Goal: Task Accomplishment & Management: Complete application form

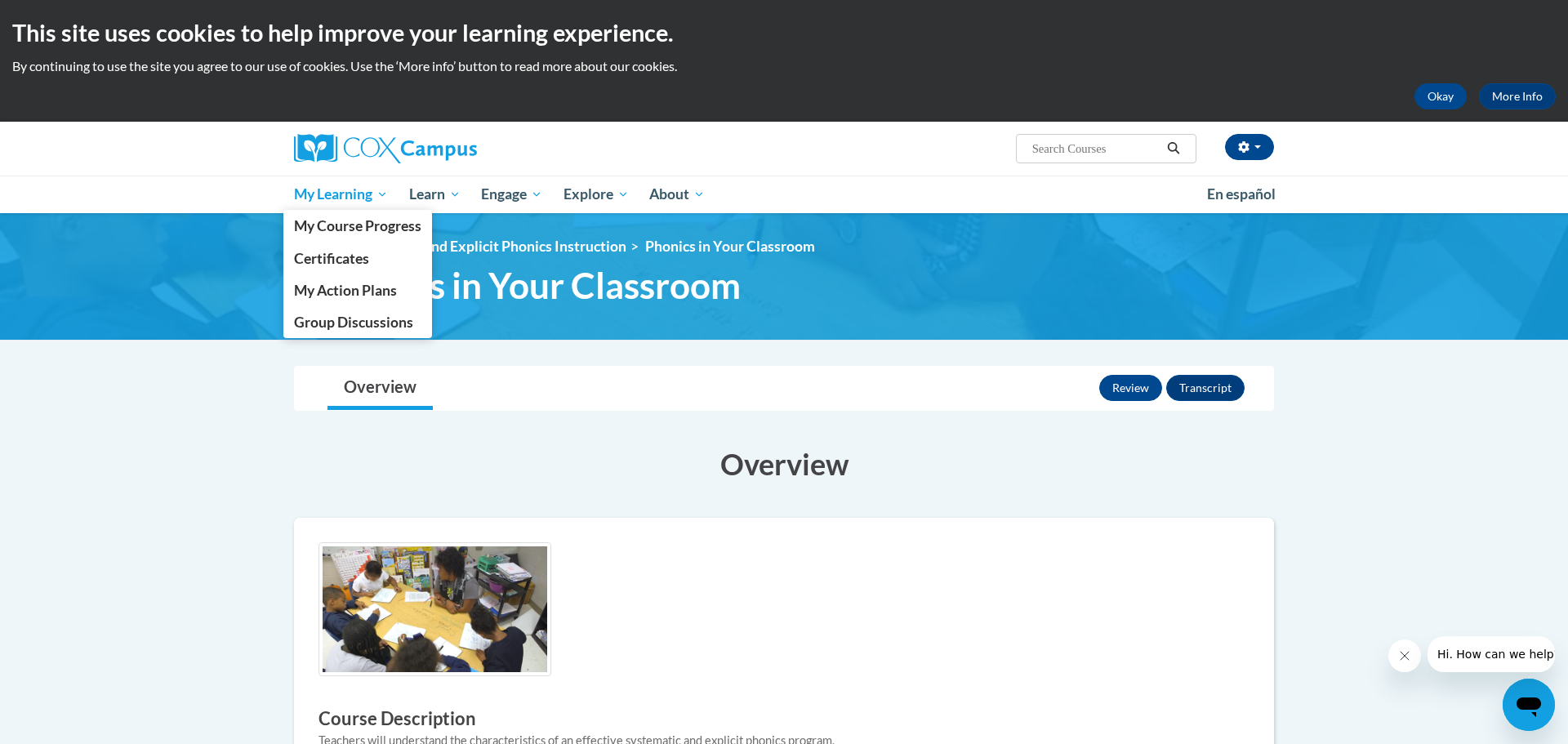
click at [345, 194] on span "My Learning" at bounding box center [341, 194] width 94 height 19
click at [331, 223] on span "My Course Progress" at bounding box center [358, 226] width 128 height 17
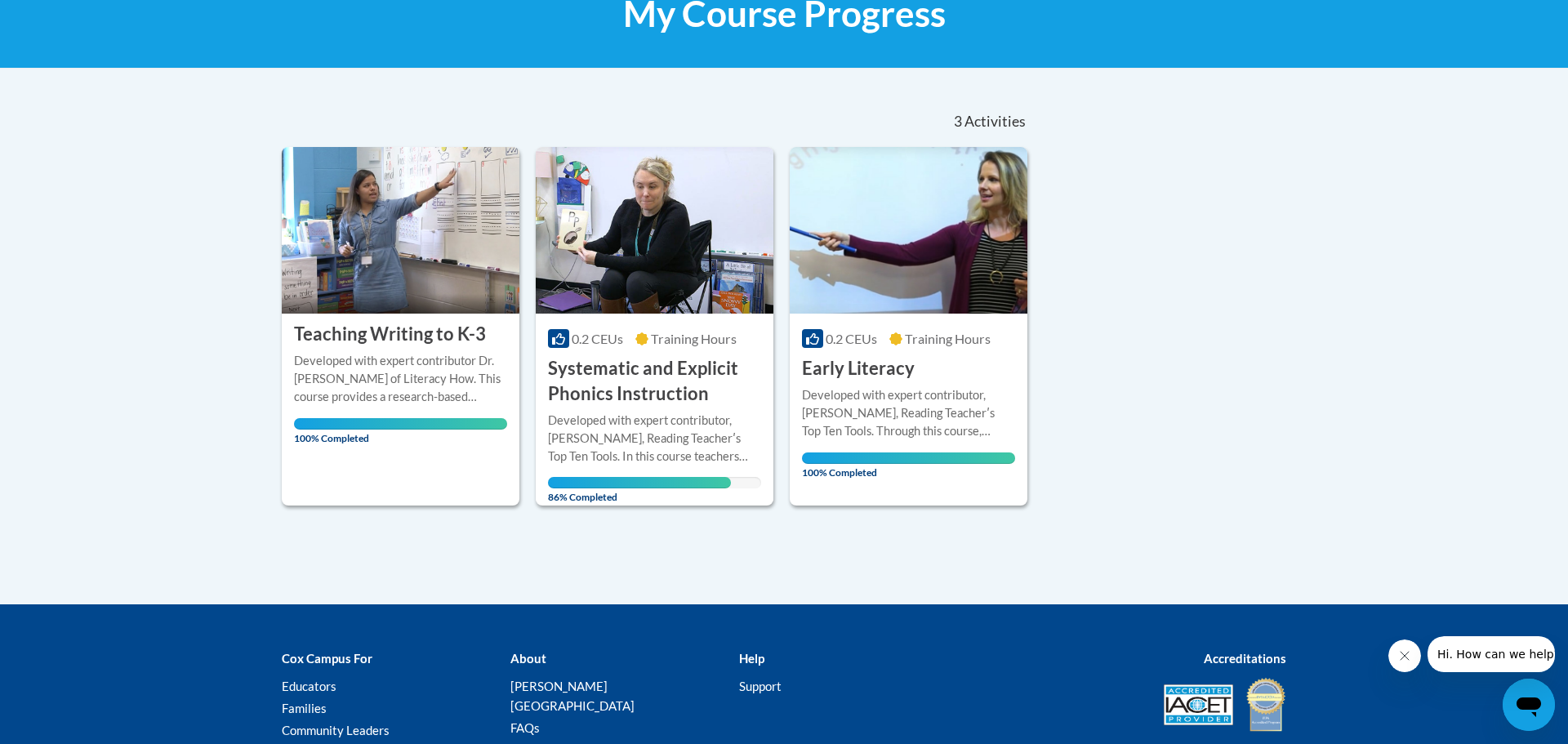
scroll to position [279, 0]
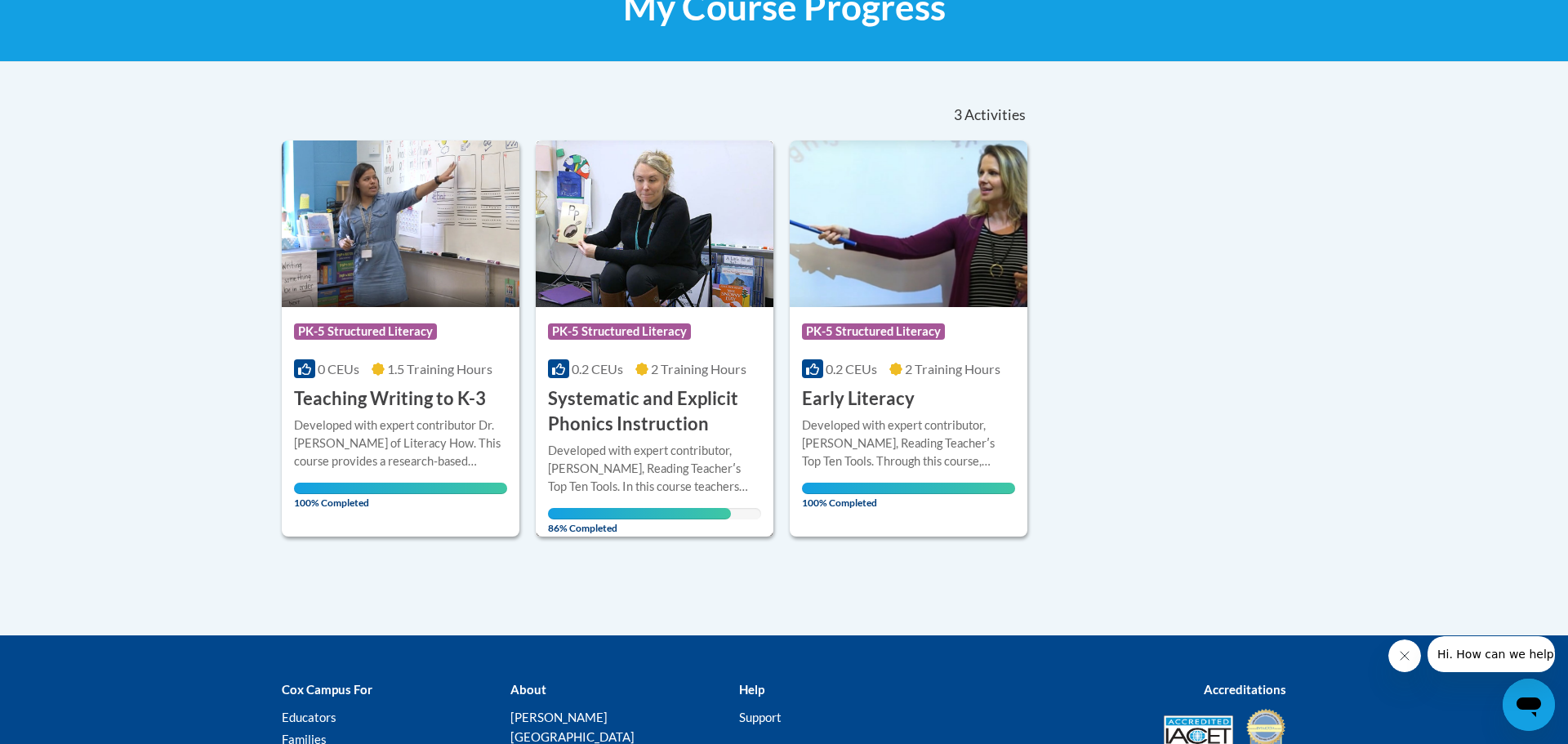
click at [695, 456] on div "Developed with expert contributor, [PERSON_NAME], Reading Teacherʹs Top Ten Too…" at bounding box center [655, 469] width 213 height 54
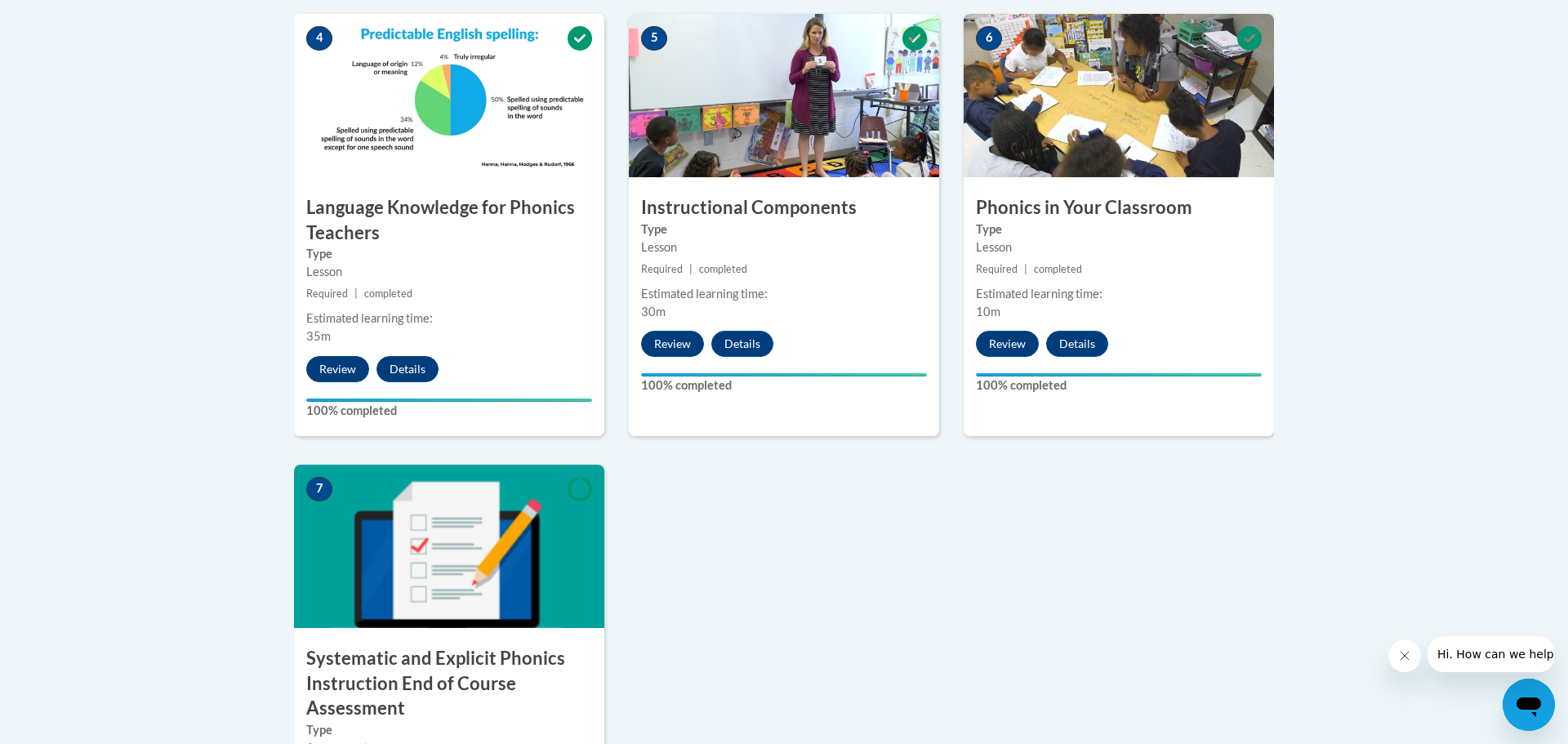
scroll to position [950, 0]
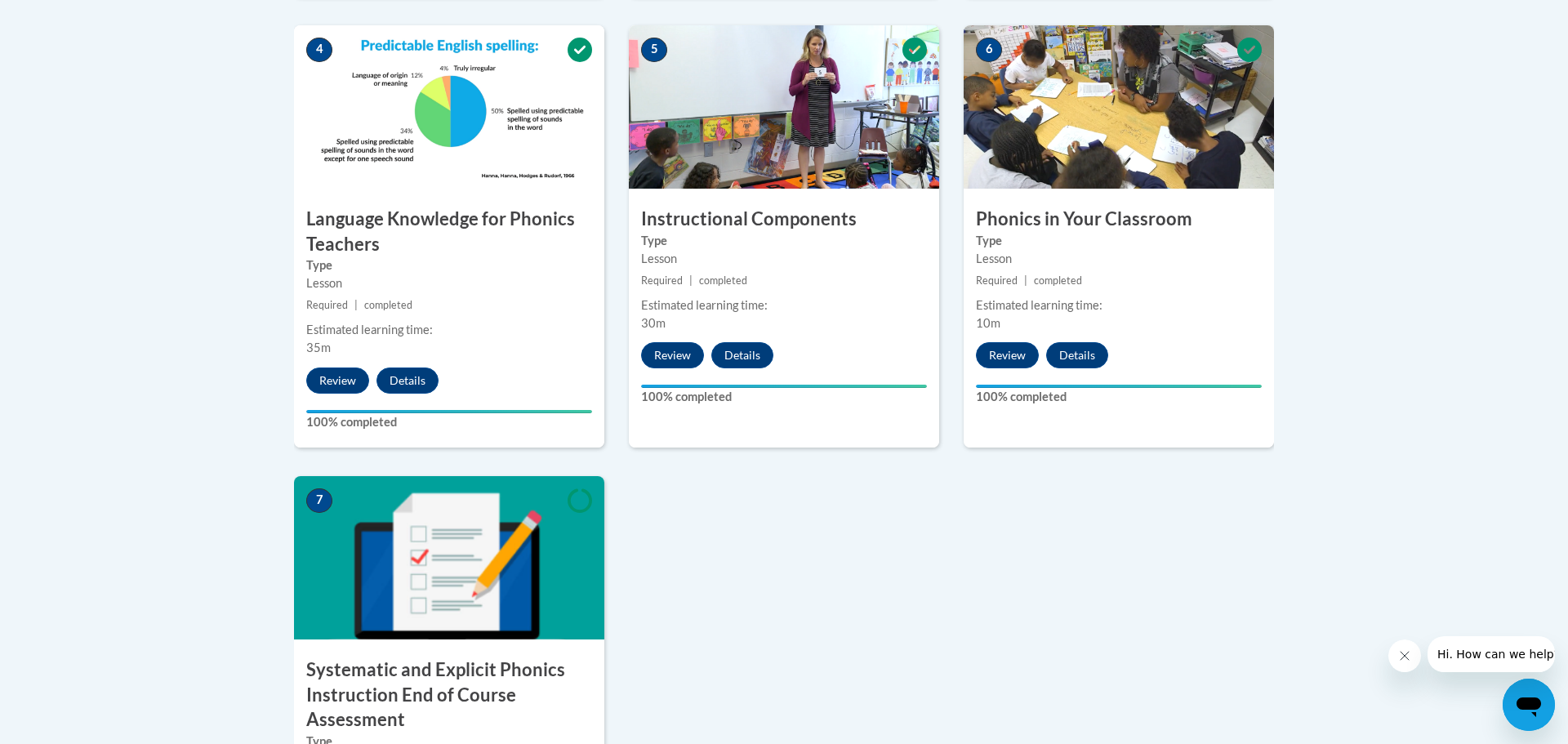
click at [449, 565] on img at bounding box center [449, 558] width 311 height 164
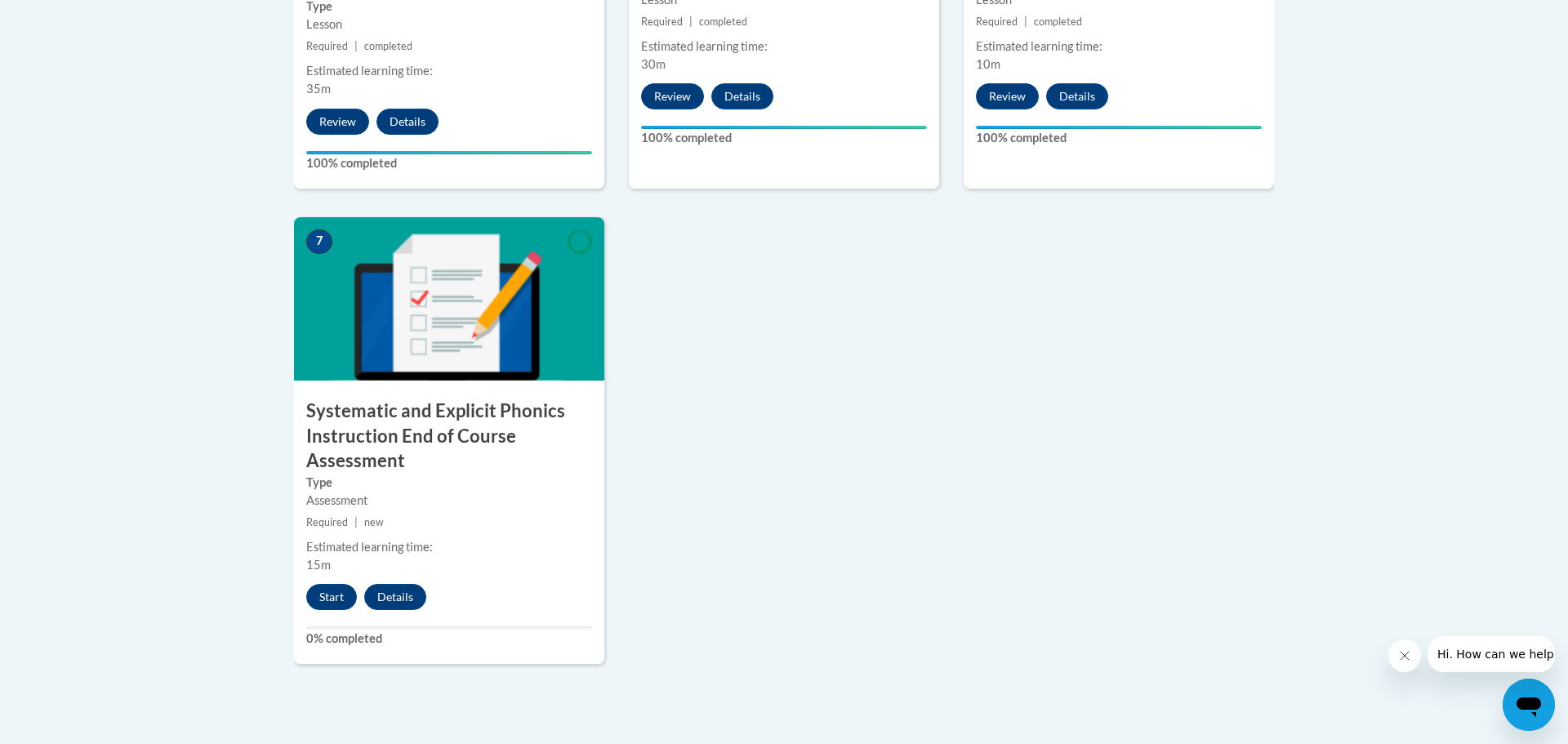
scroll to position [1230, 0]
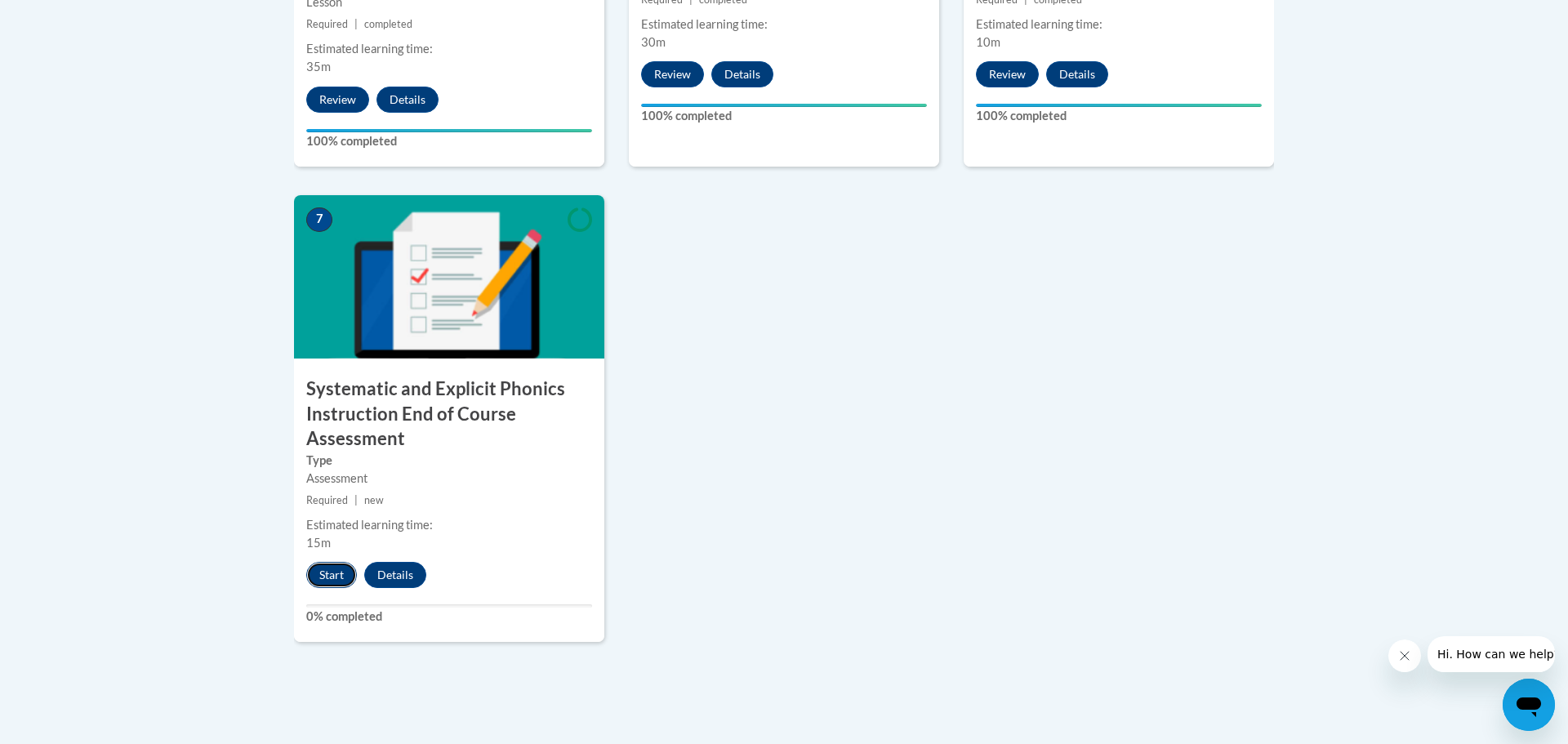
click at [347, 576] on button "Start" at bounding box center [332, 574] width 50 height 26
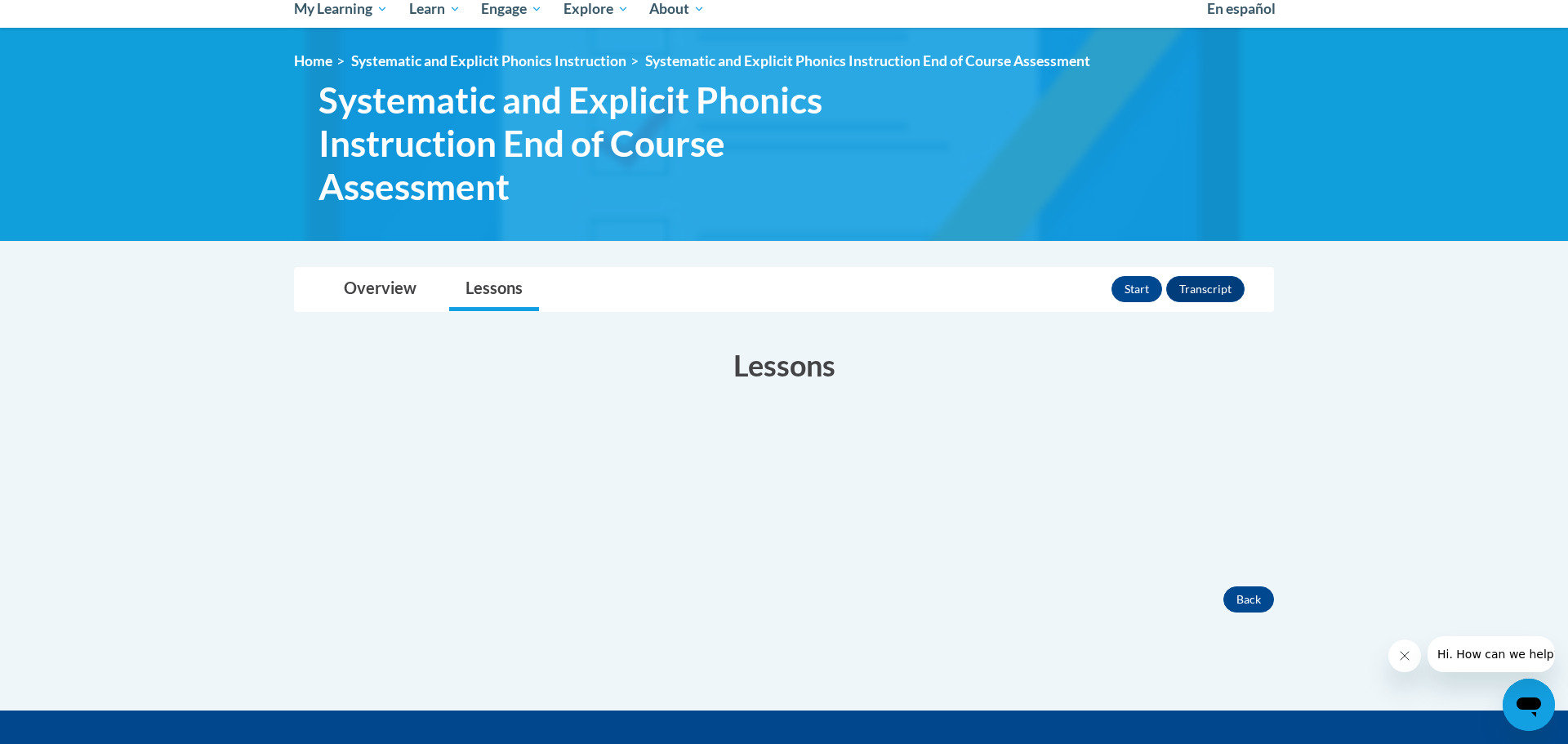
scroll to position [128, 0]
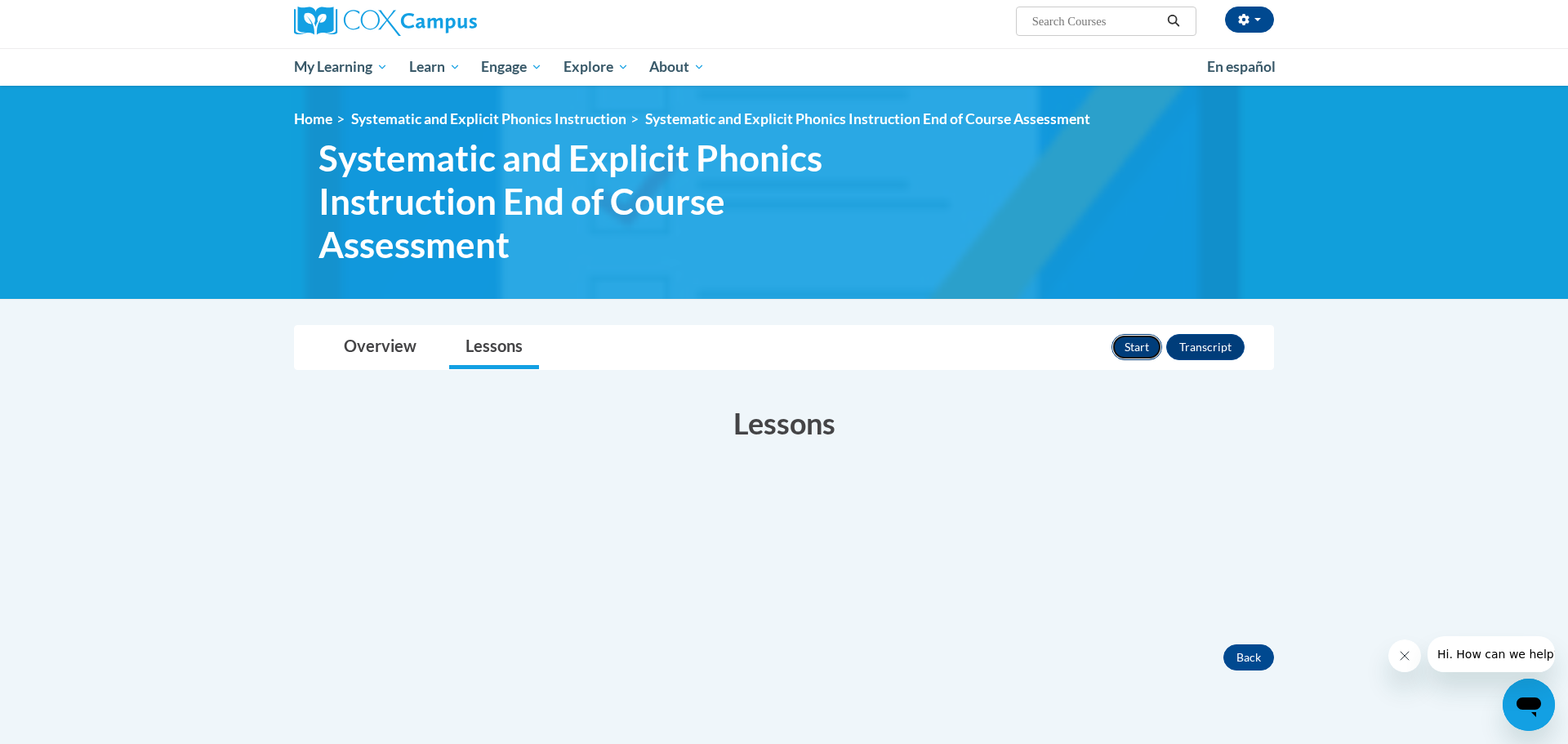
click at [1128, 352] on button "Start" at bounding box center [1137, 347] width 50 height 26
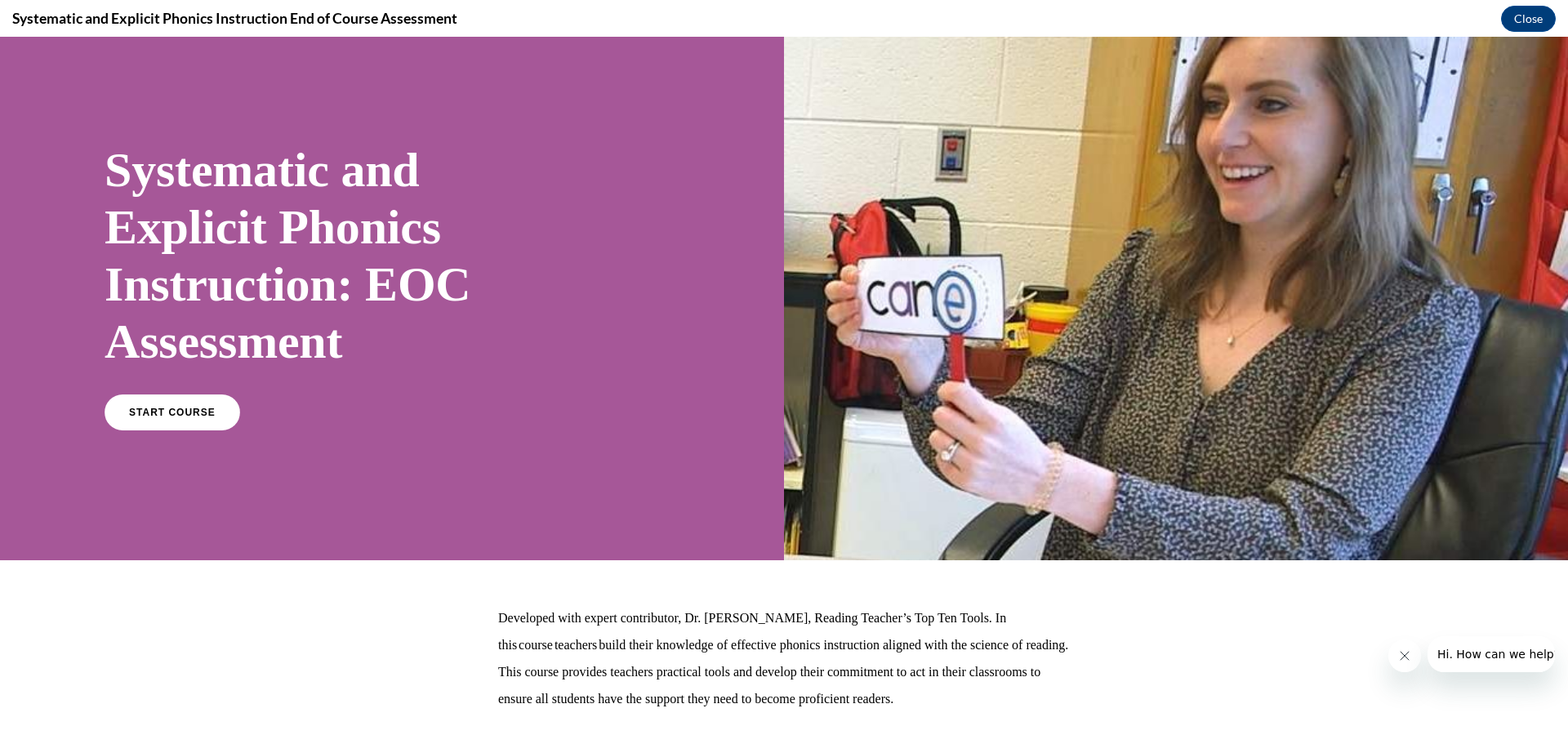
scroll to position [0, 0]
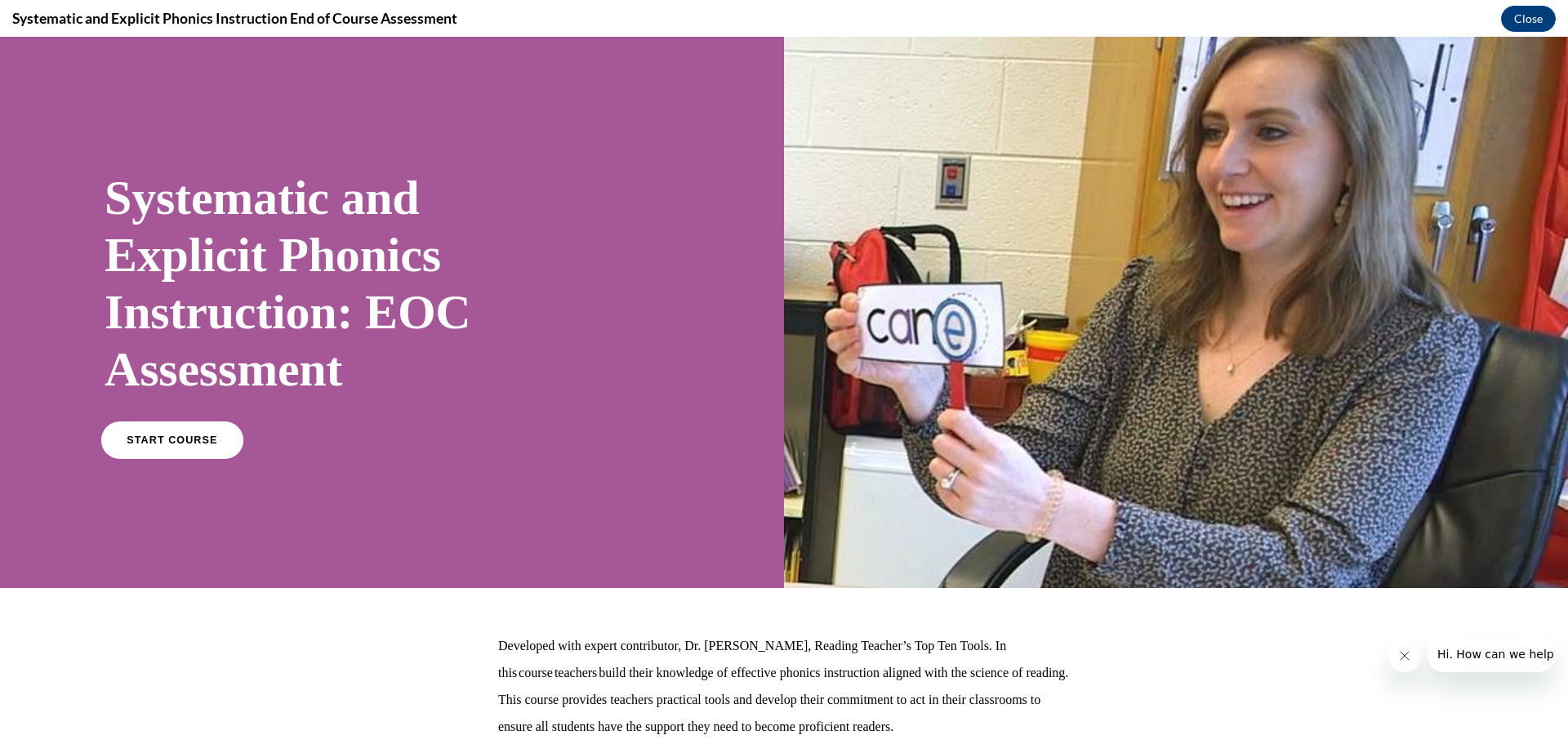
click at [216, 448] on link "START COURSE" at bounding box center [172, 440] width 142 height 38
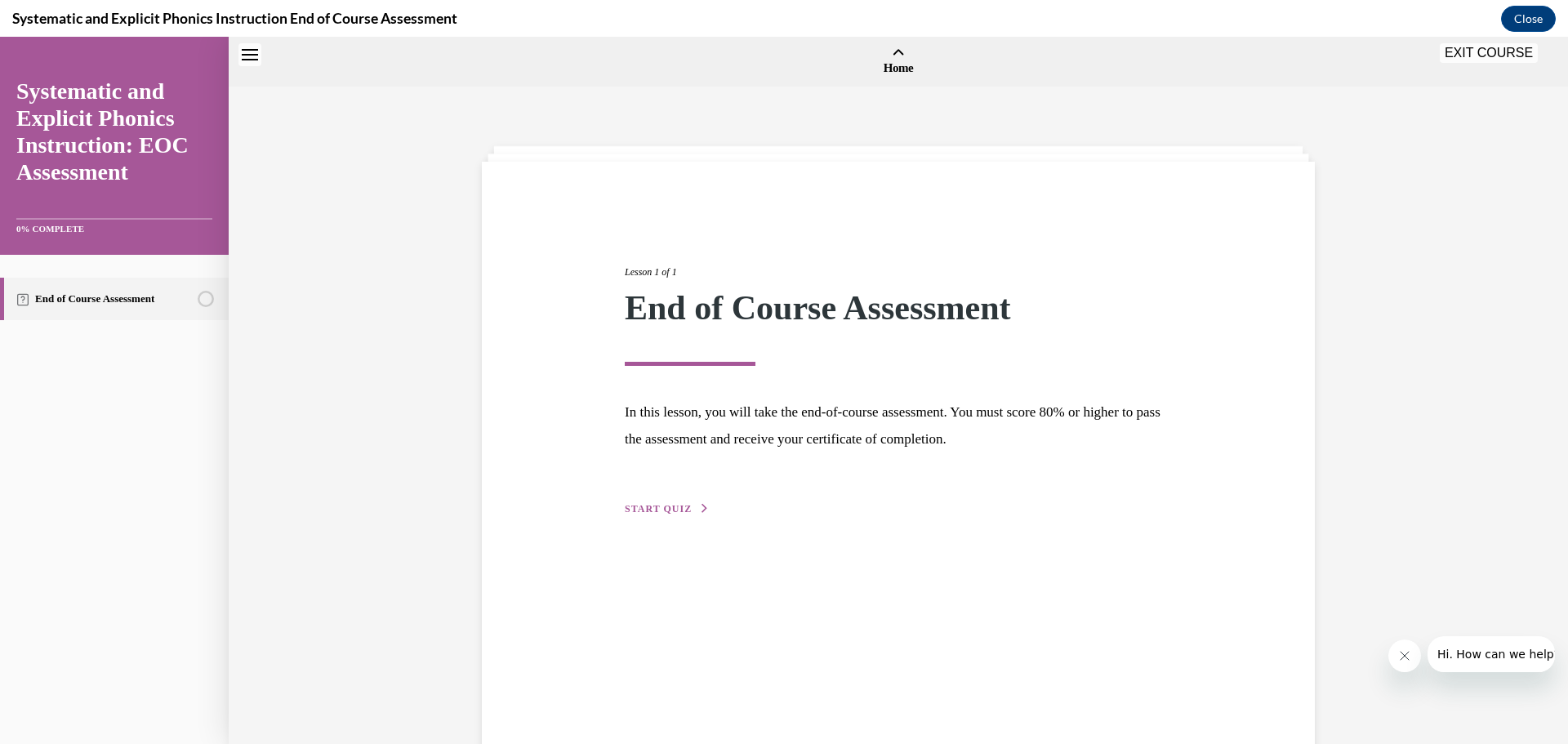
scroll to position [50, 0]
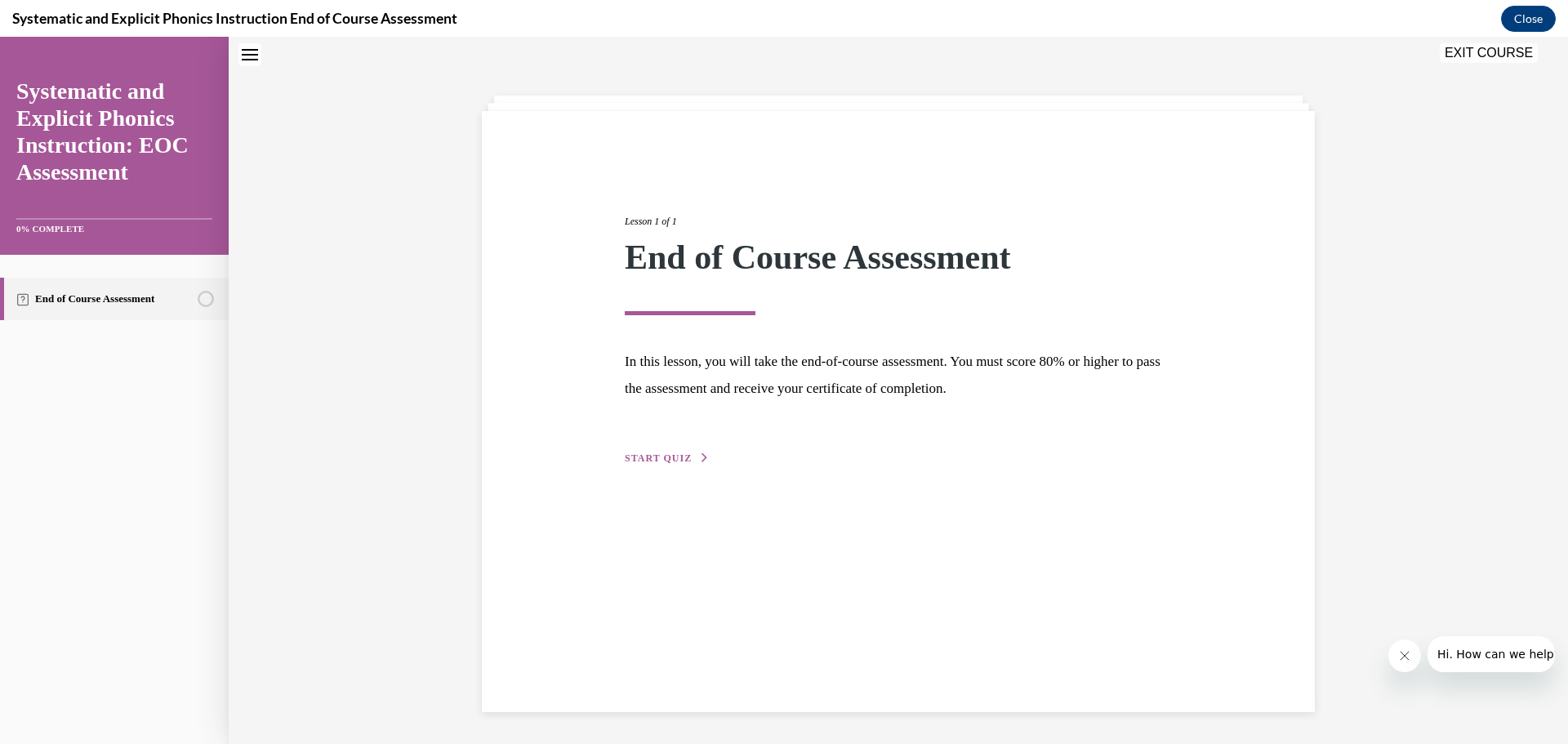
click at [651, 461] on span "START QUIZ" at bounding box center [658, 458] width 67 height 12
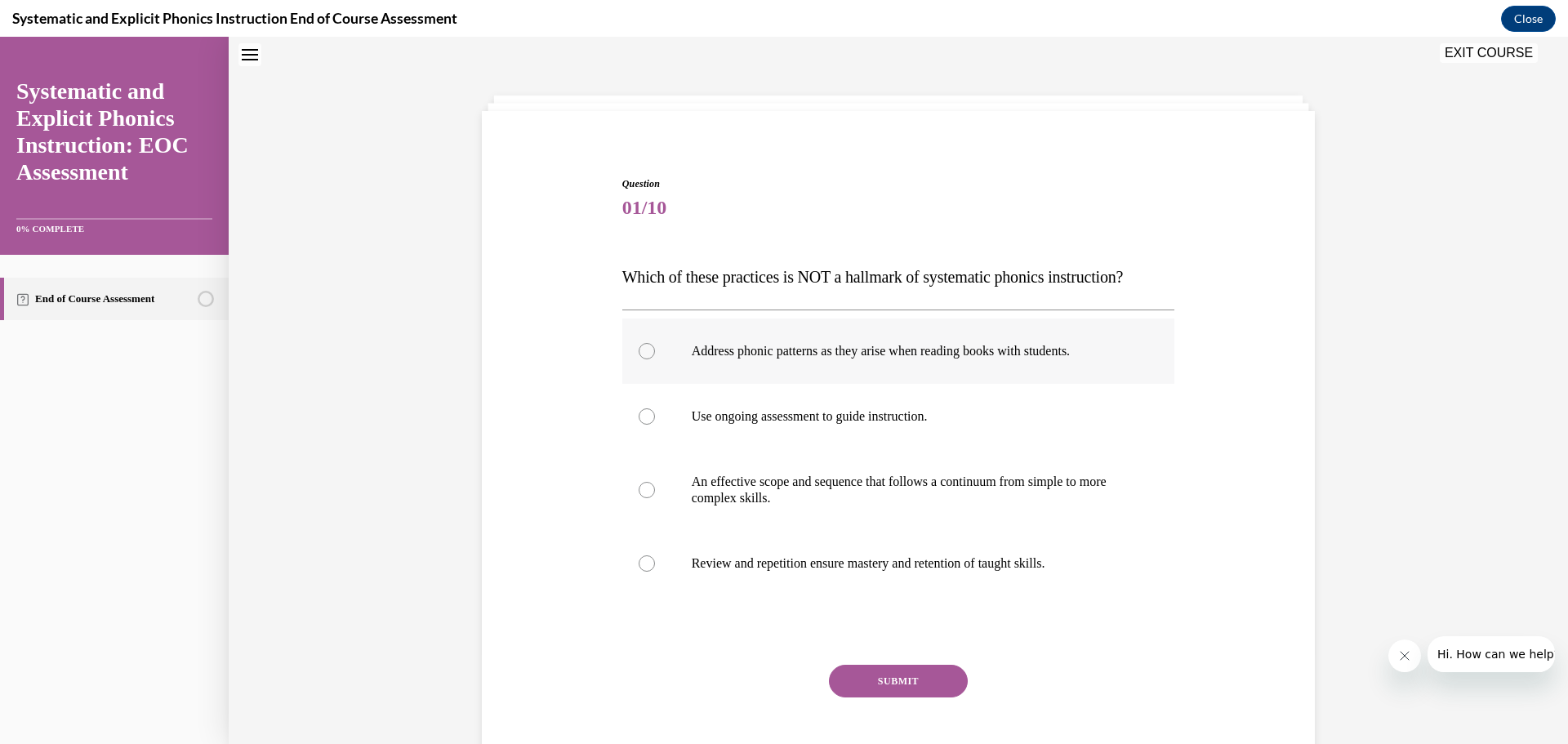
click at [675, 342] on div at bounding box center [898, 351] width 553 height 65
click at [905, 688] on button "SUBMIT" at bounding box center [898, 681] width 139 height 33
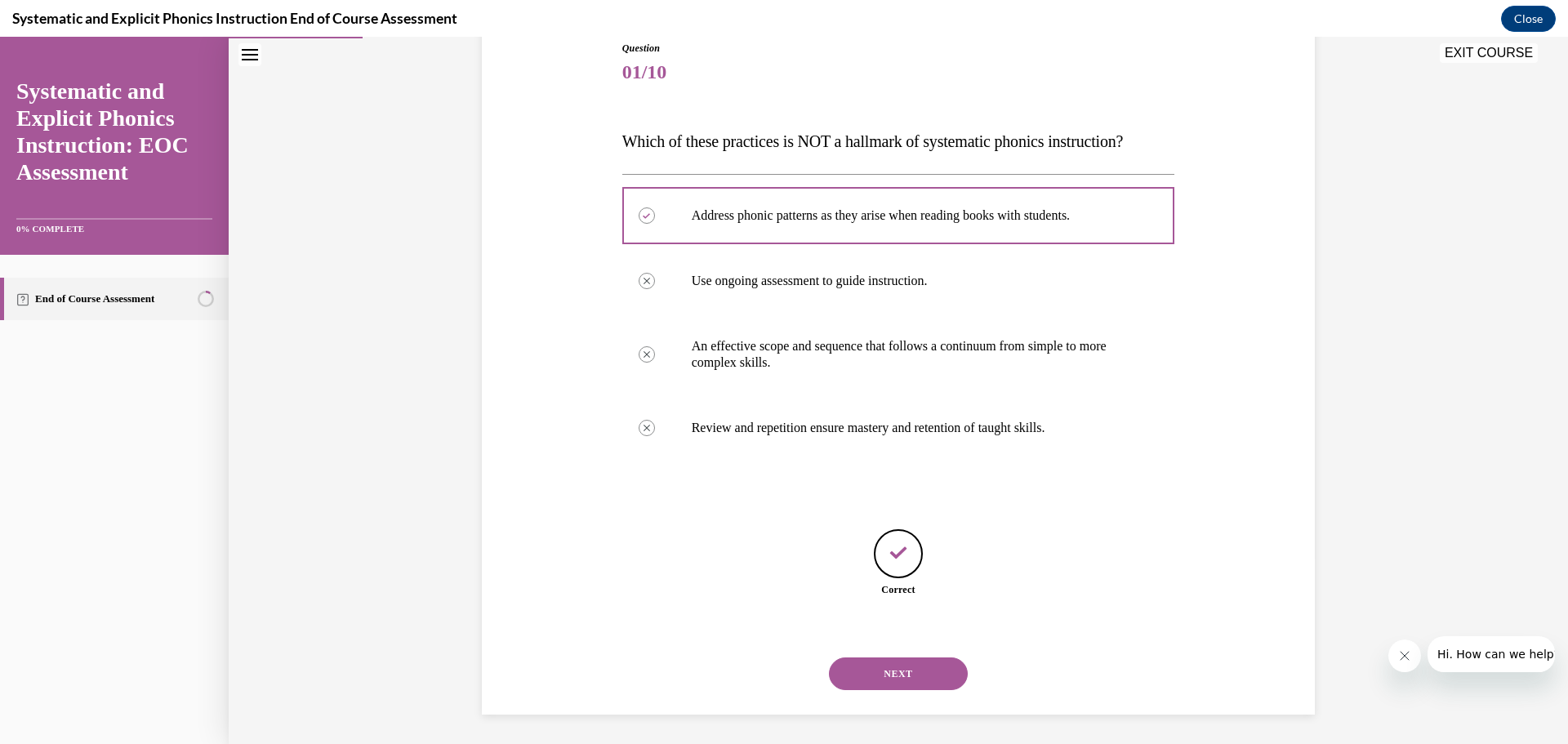
scroll to position [190, 0]
click at [909, 671] on button "NEXT" at bounding box center [898, 670] width 139 height 33
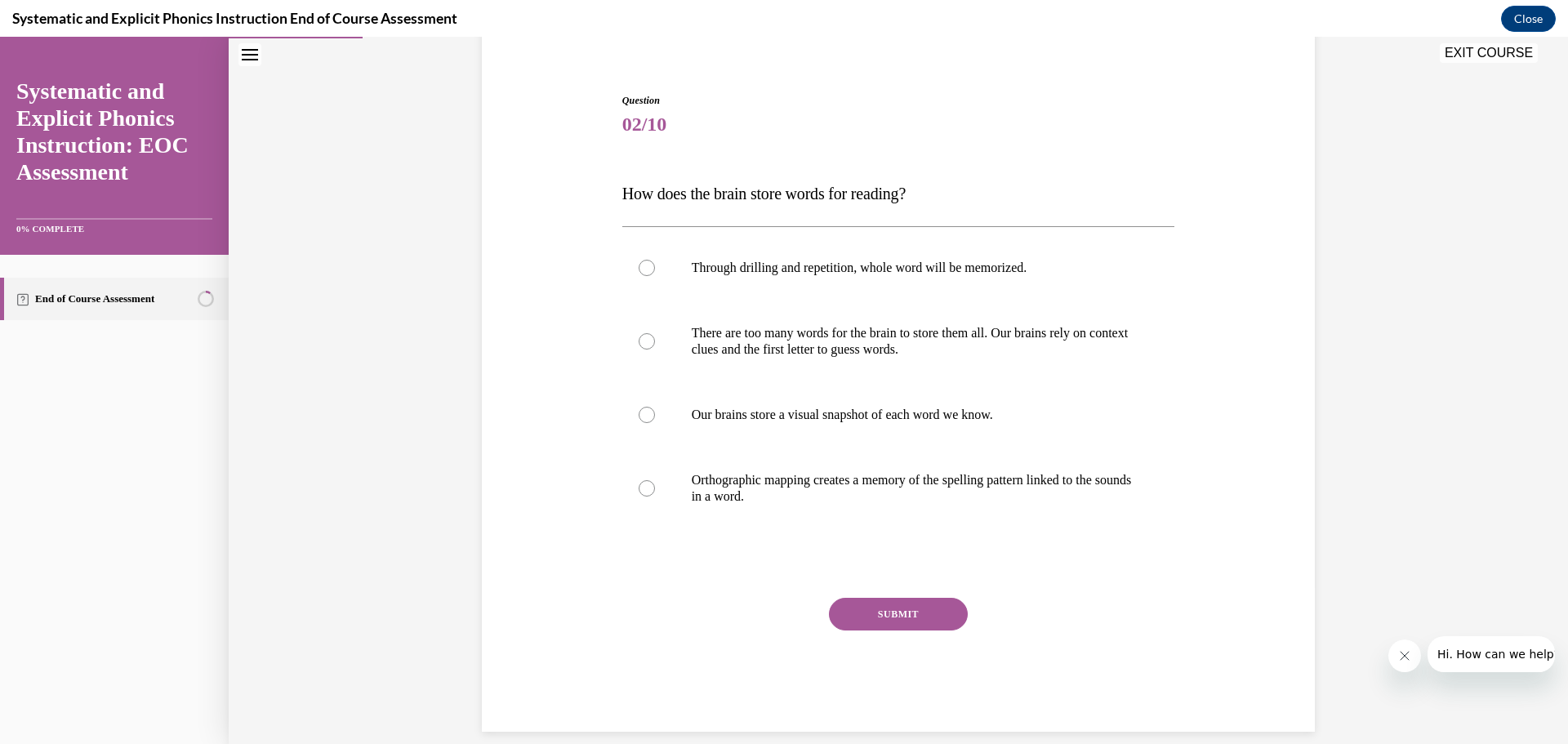
scroll to position [137, 0]
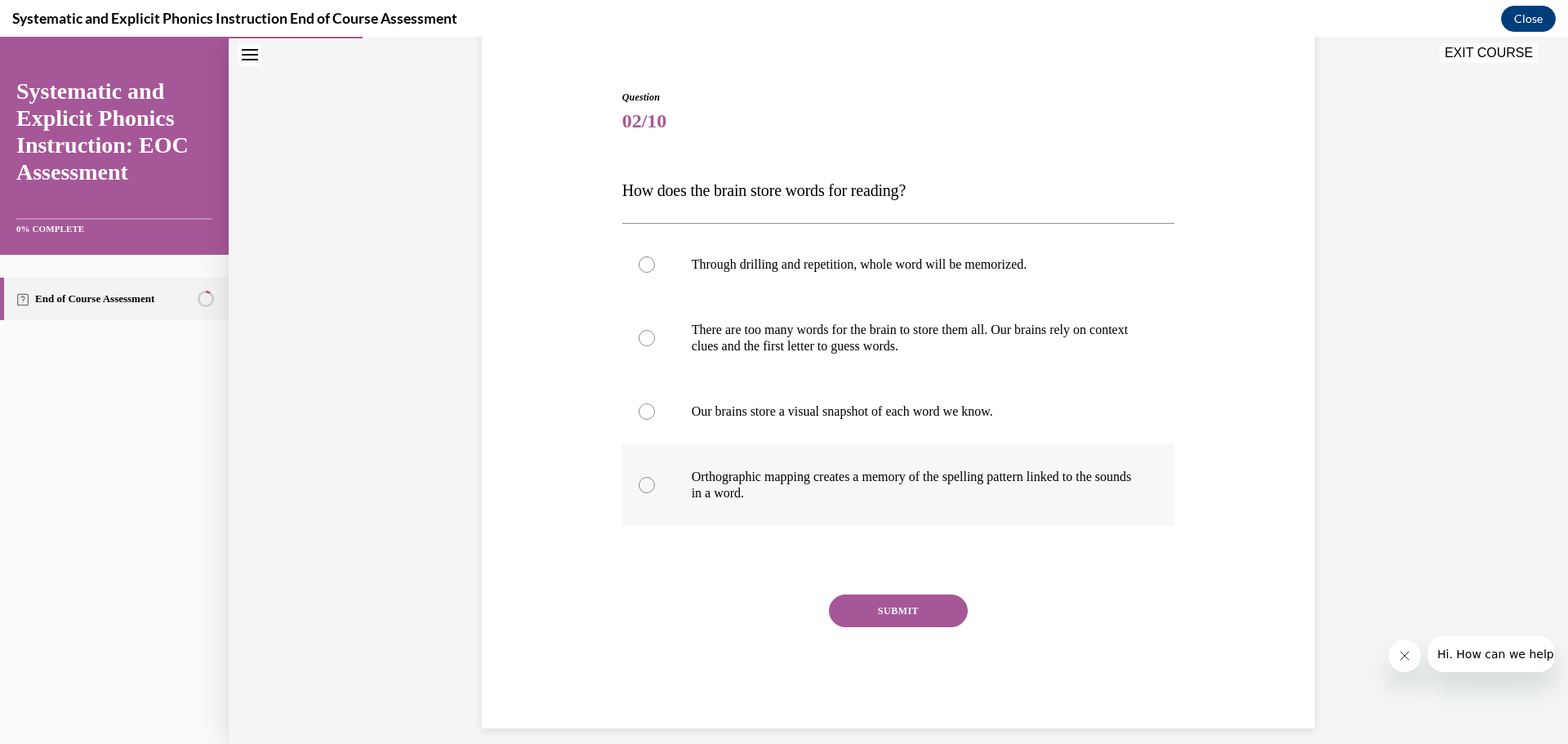
click at [687, 493] on div at bounding box center [898, 485] width 553 height 81
click at [936, 615] on button "SUBMIT" at bounding box center [898, 610] width 139 height 33
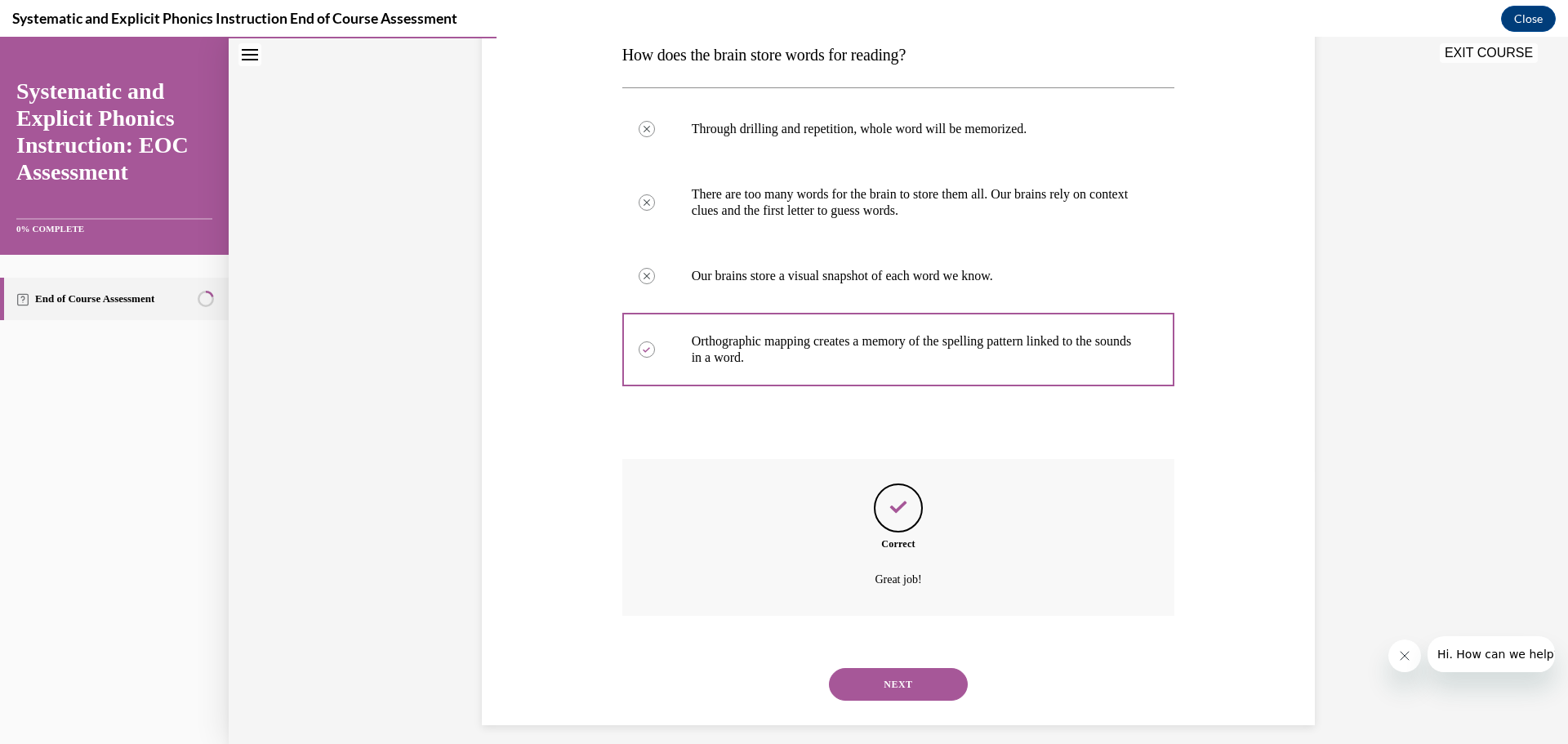
scroll to position [287, 0]
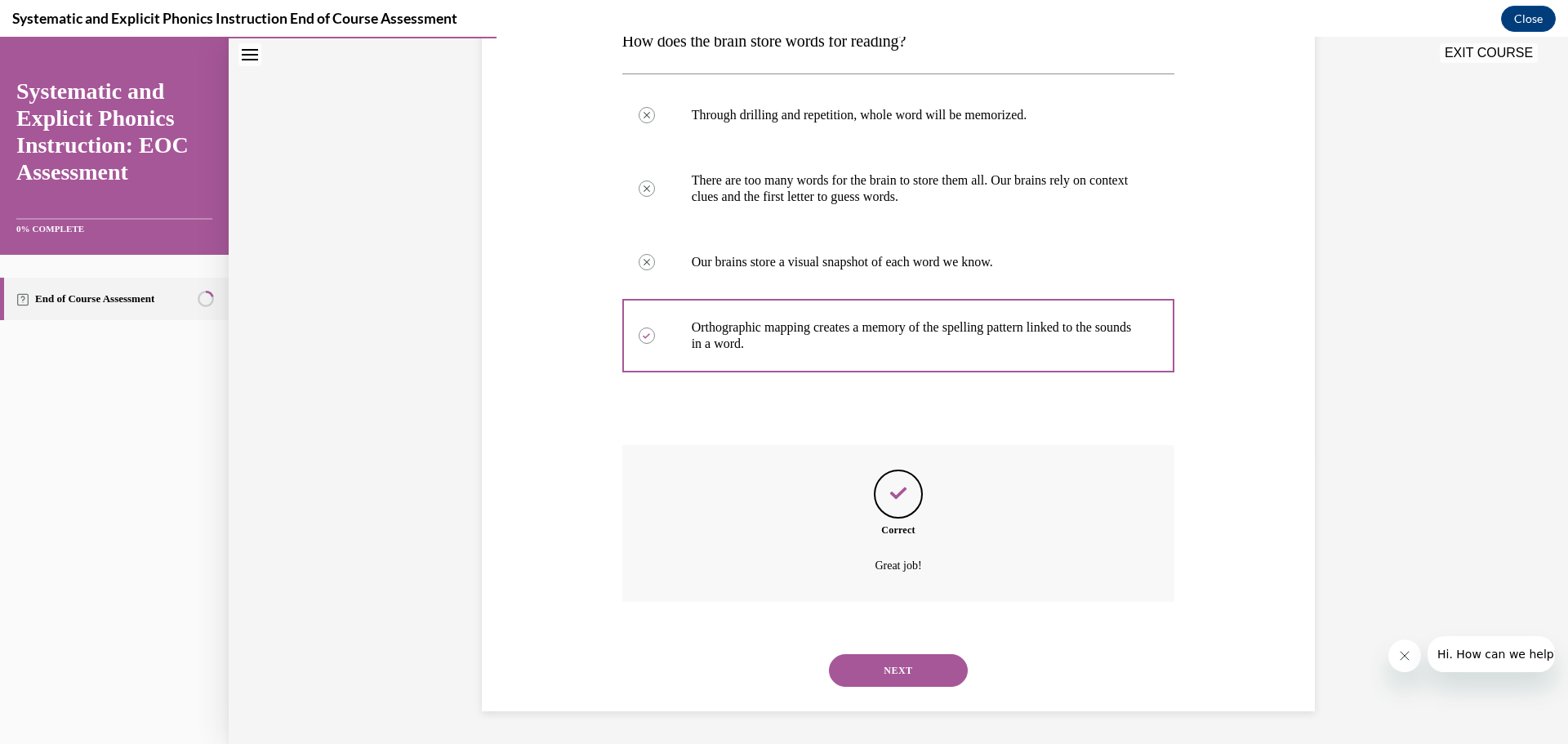
click at [884, 676] on button "NEXT" at bounding box center [898, 670] width 139 height 33
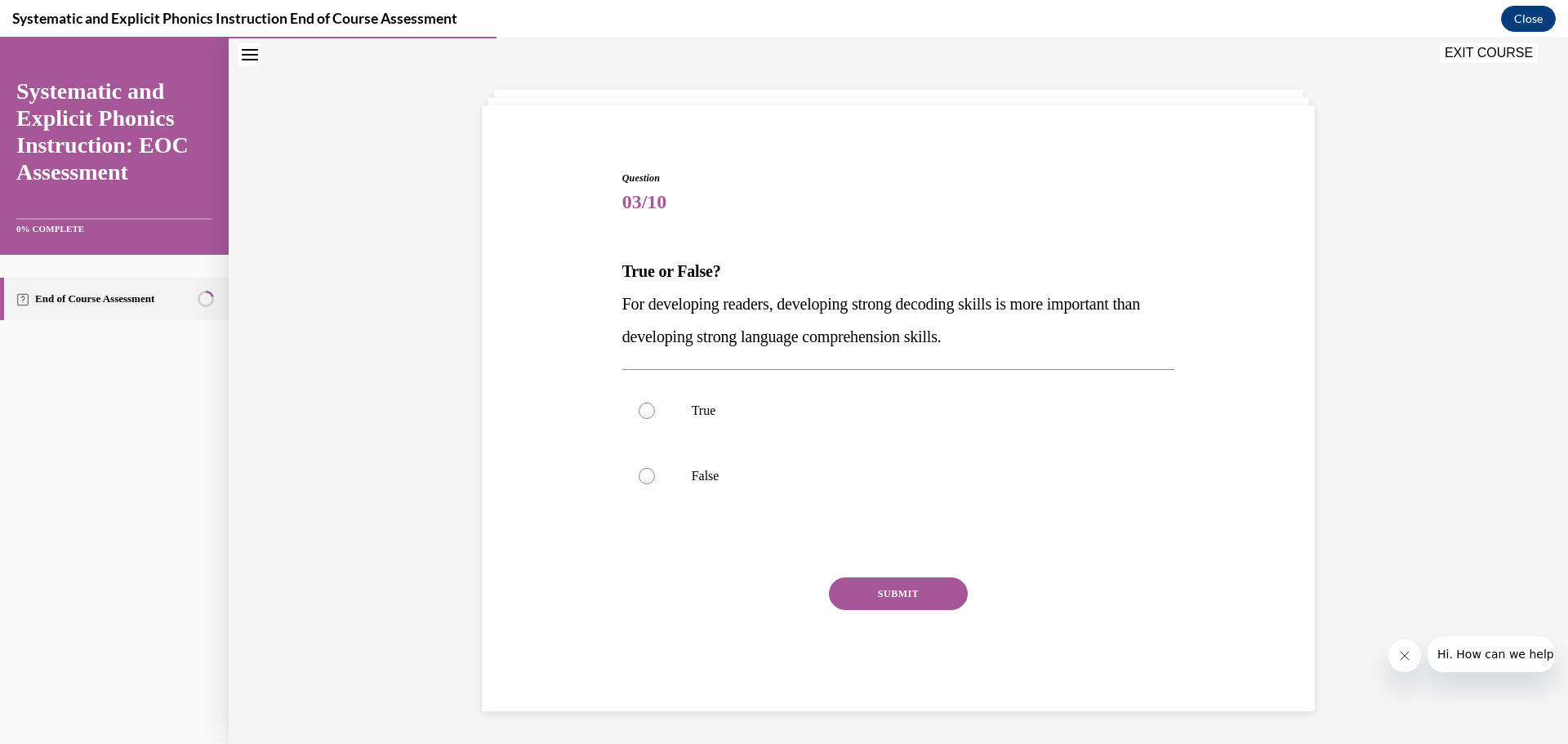
scroll to position [56, 0]
click at [639, 477] on div at bounding box center [646, 476] width 16 height 16
click at [910, 595] on button "SUBMIT" at bounding box center [898, 594] width 139 height 33
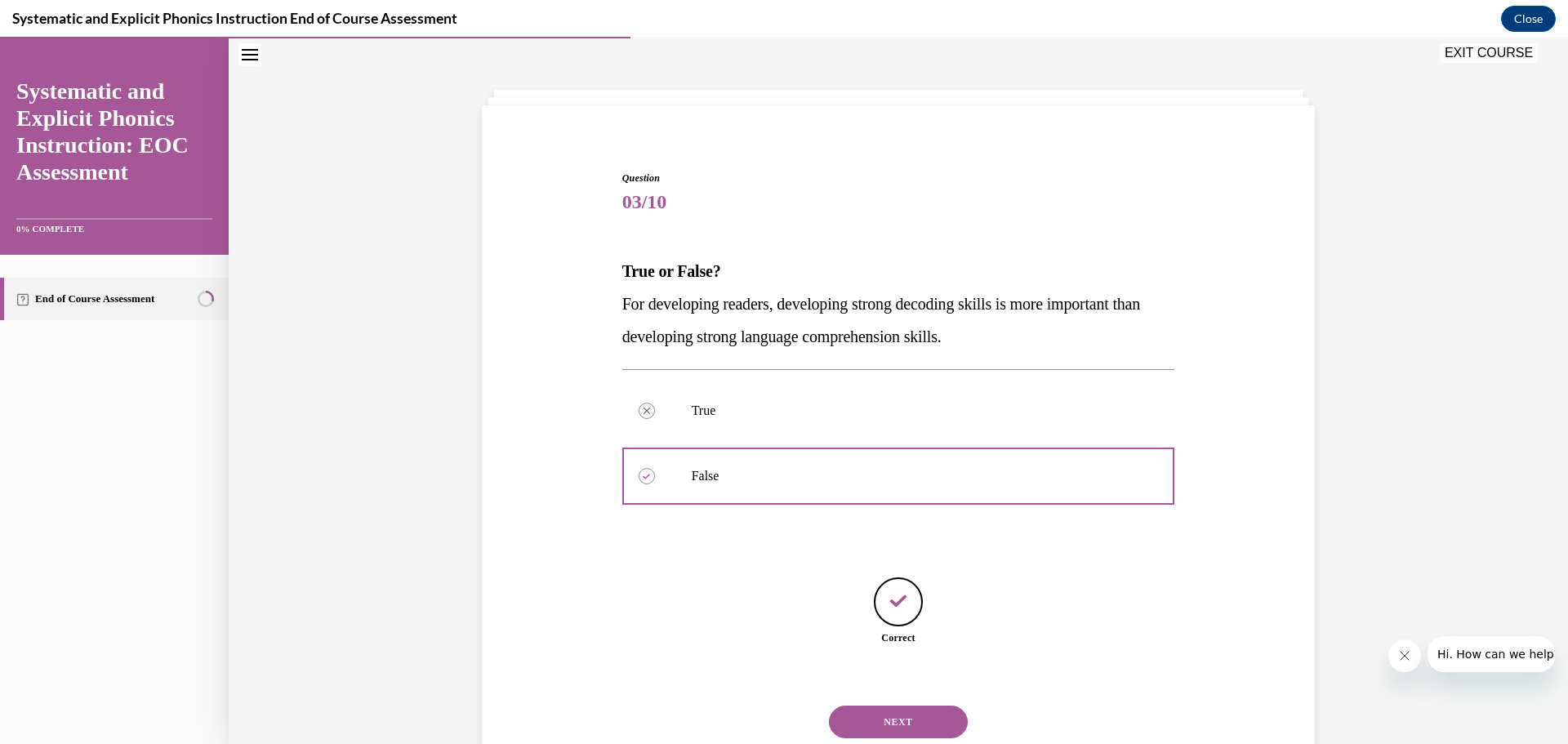
scroll to position [107, 0]
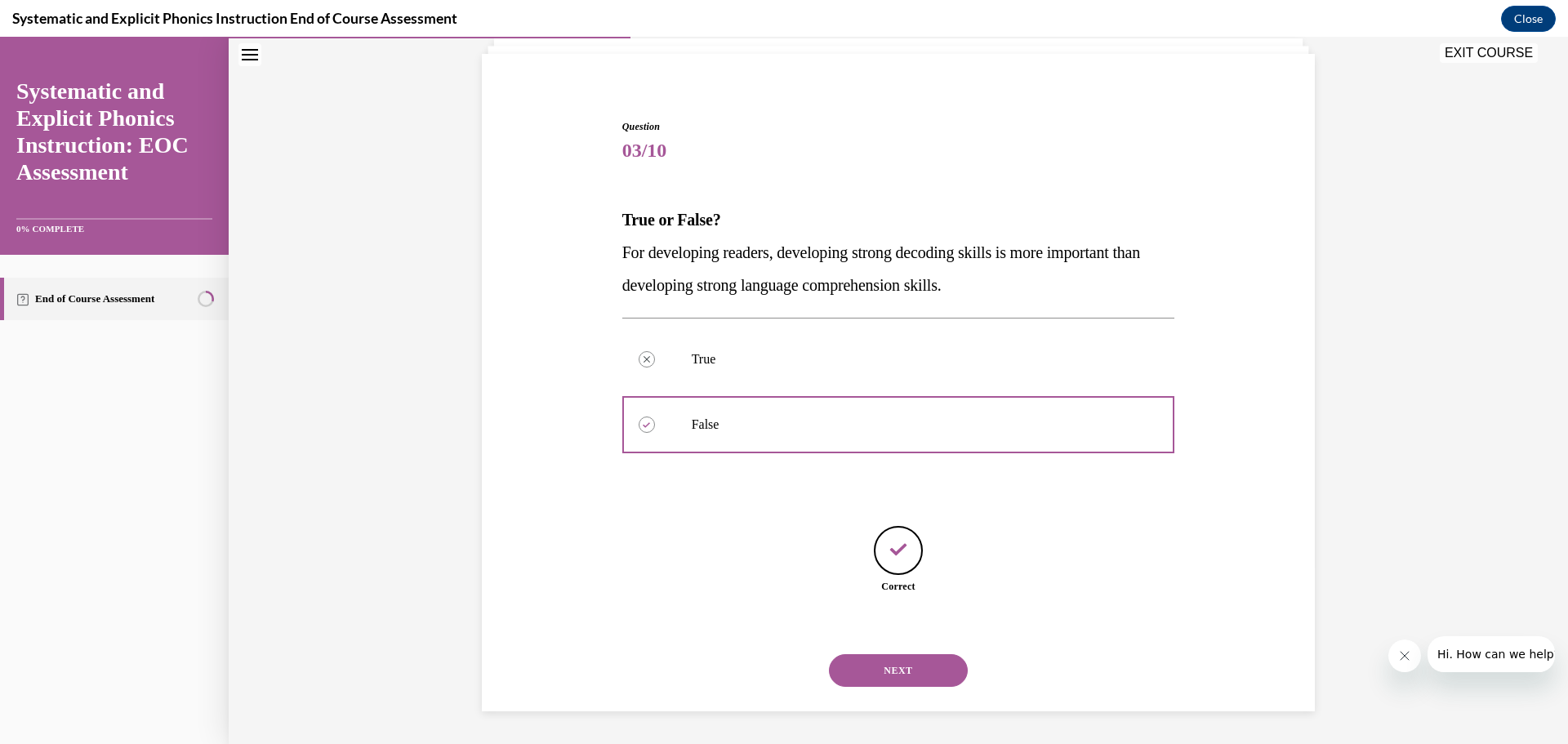
click at [907, 676] on button "NEXT" at bounding box center [898, 670] width 139 height 33
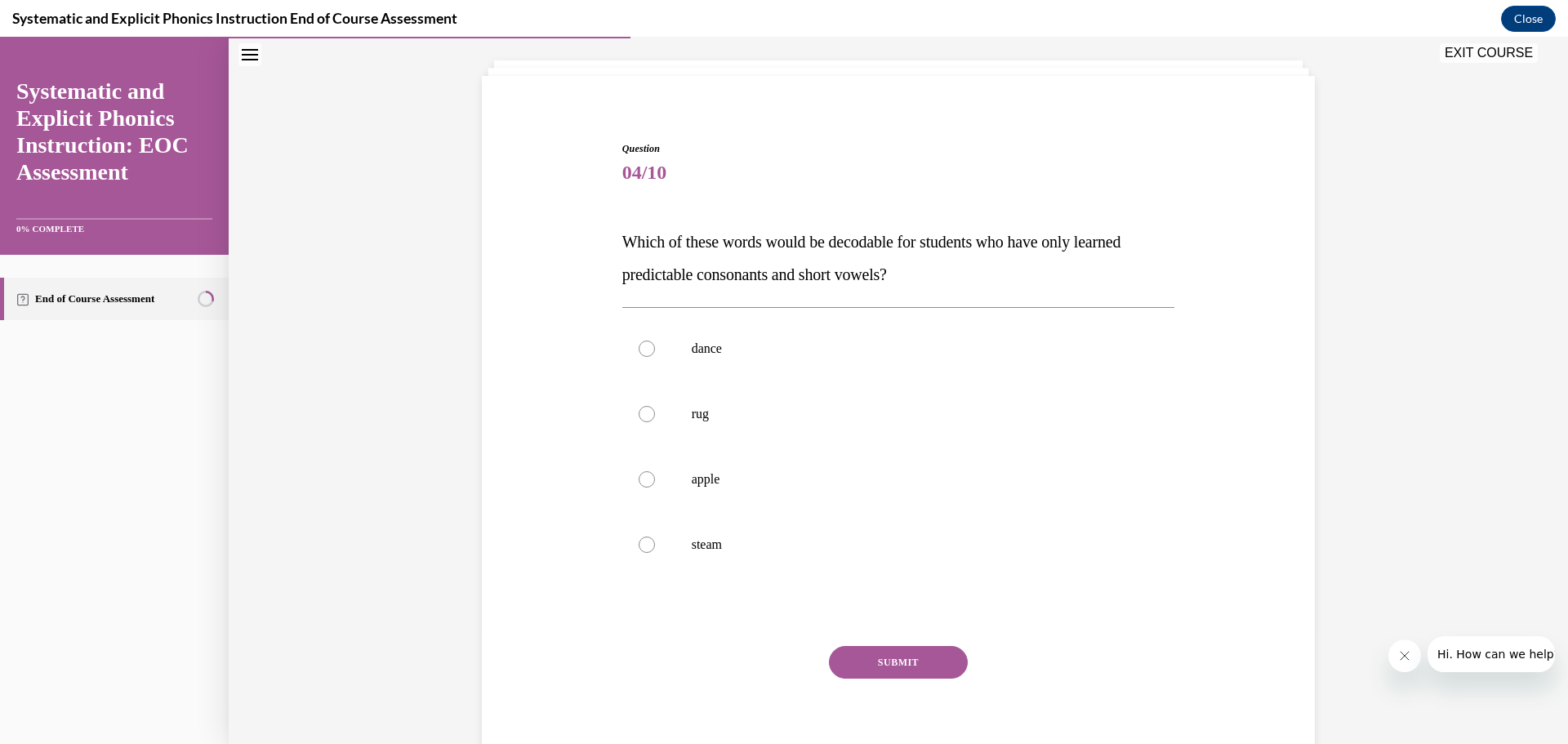
scroll to position [91, 0]
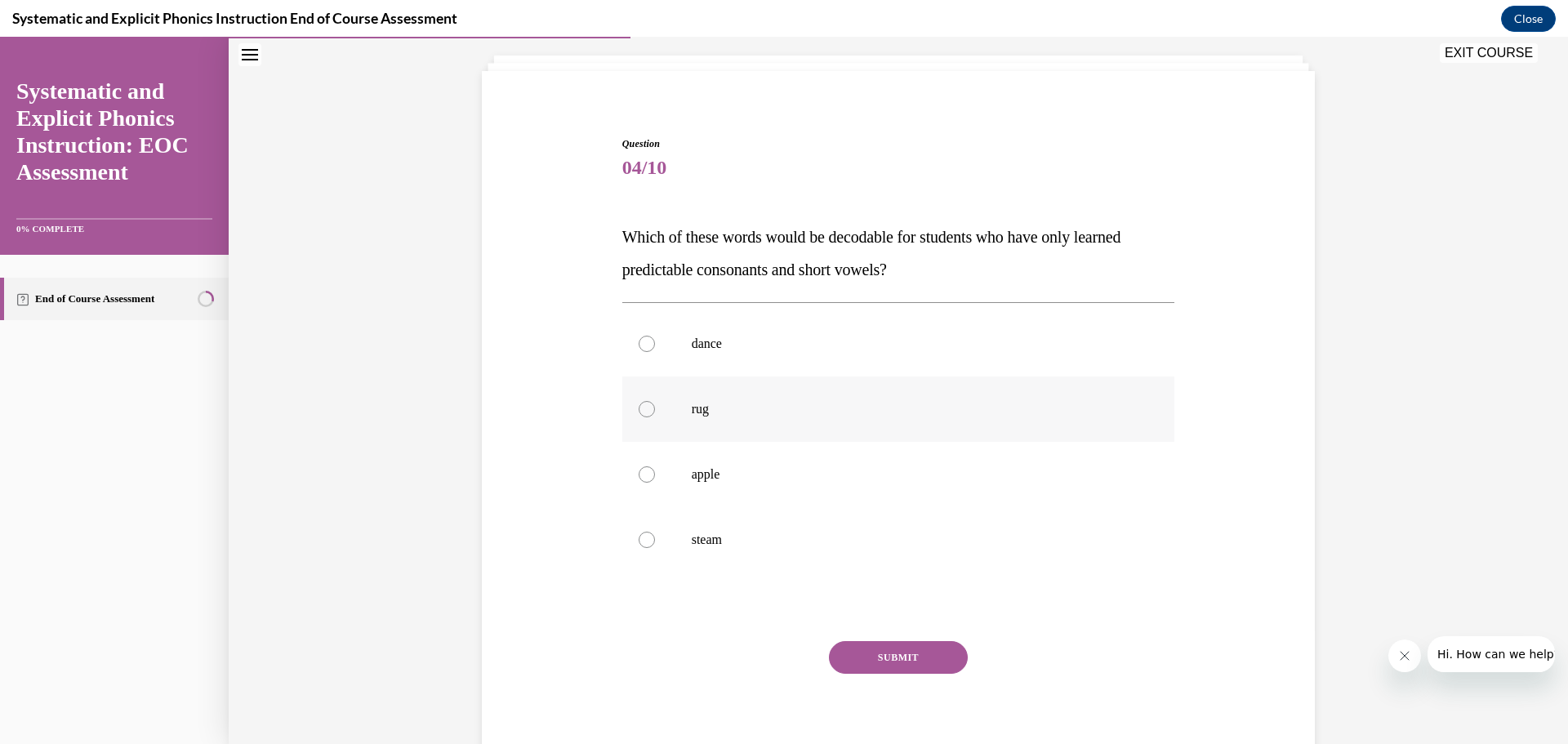
click at [646, 406] on div at bounding box center [646, 409] width 16 height 16
click at [907, 647] on button "SUBMIT" at bounding box center [898, 658] width 139 height 33
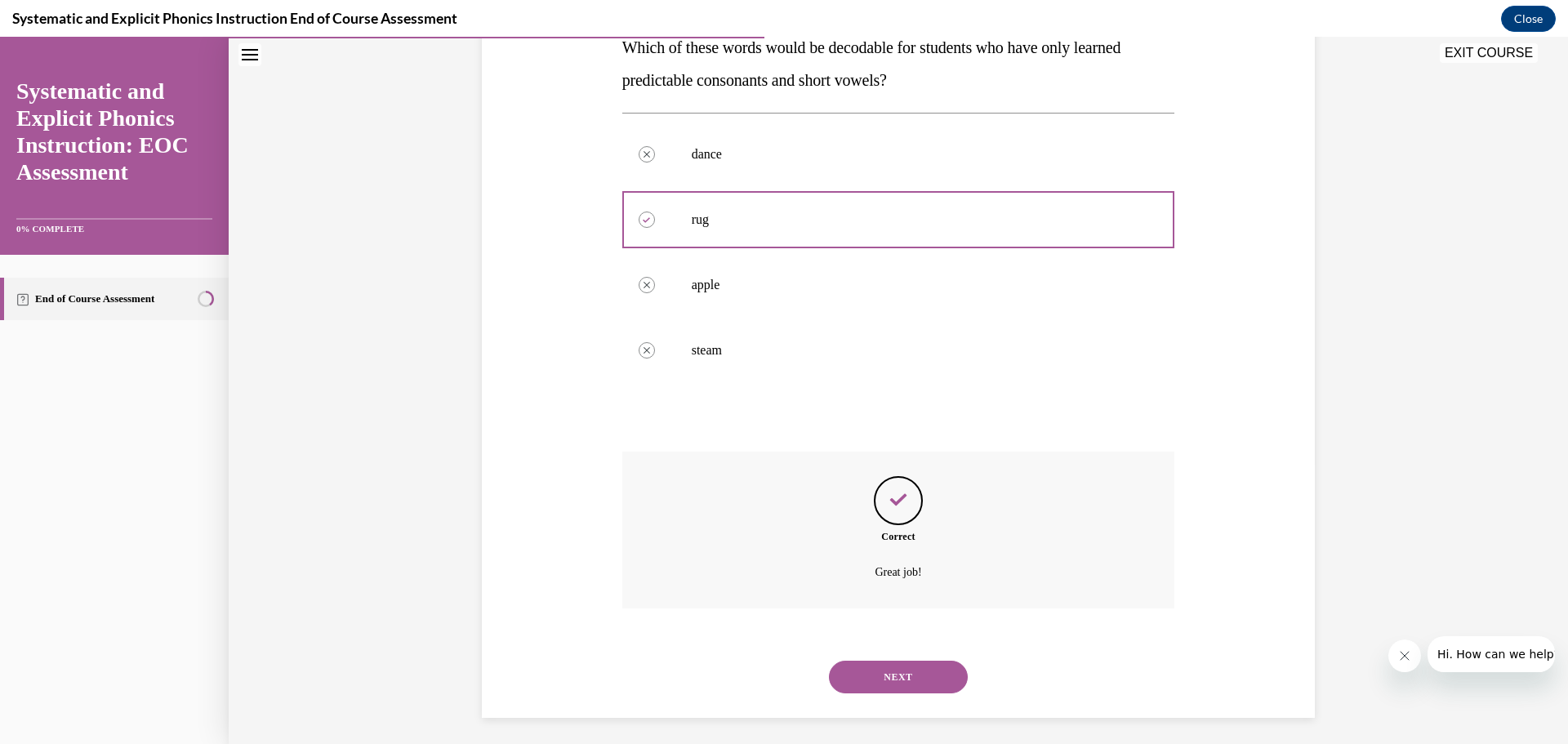
scroll to position [287, 0]
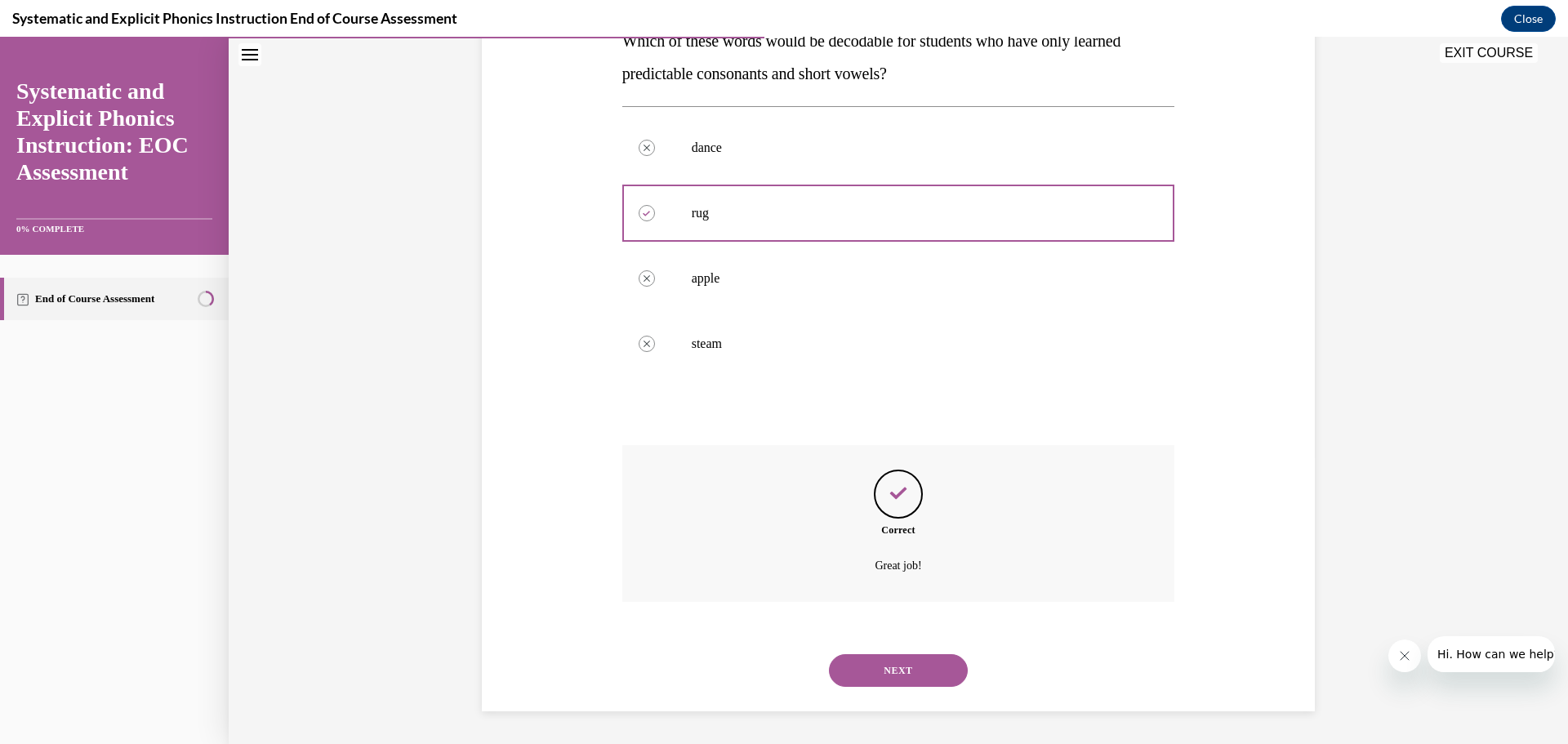
click at [897, 675] on button "NEXT" at bounding box center [898, 670] width 139 height 33
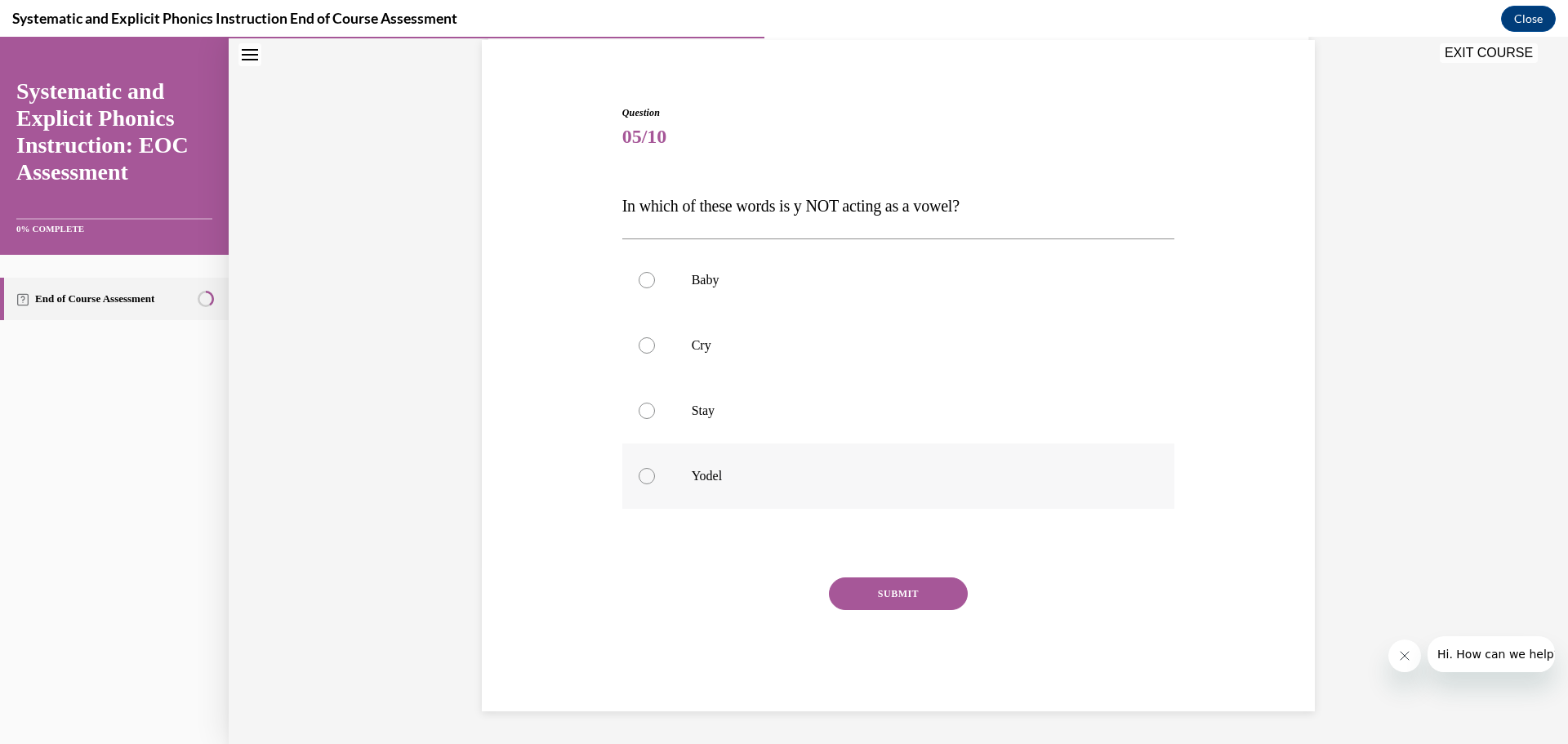
click at [650, 476] on div at bounding box center [646, 476] width 16 height 16
click at [875, 605] on button "SUBMIT" at bounding box center [898, 594] width 139 height 33
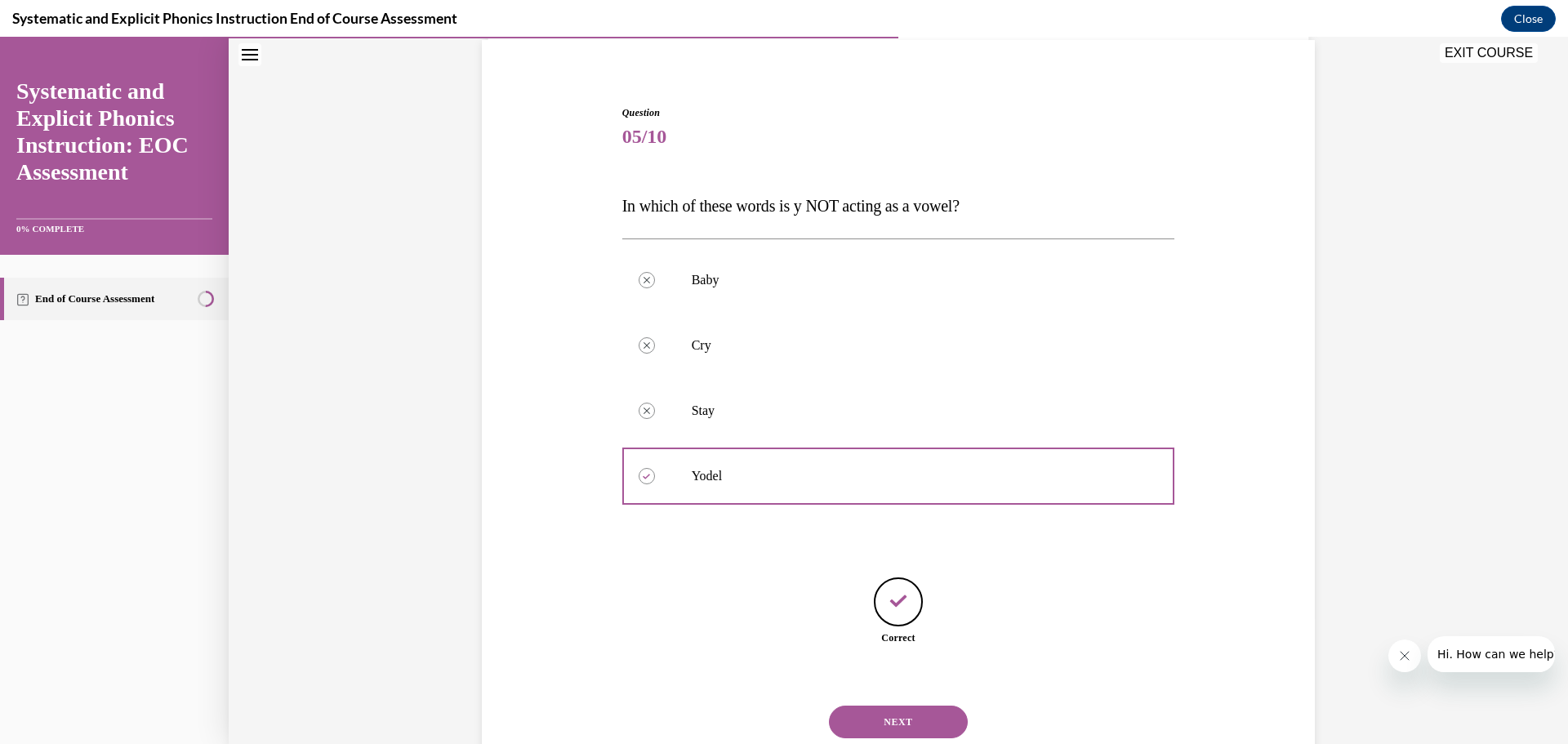
scroll to position [173, 0]
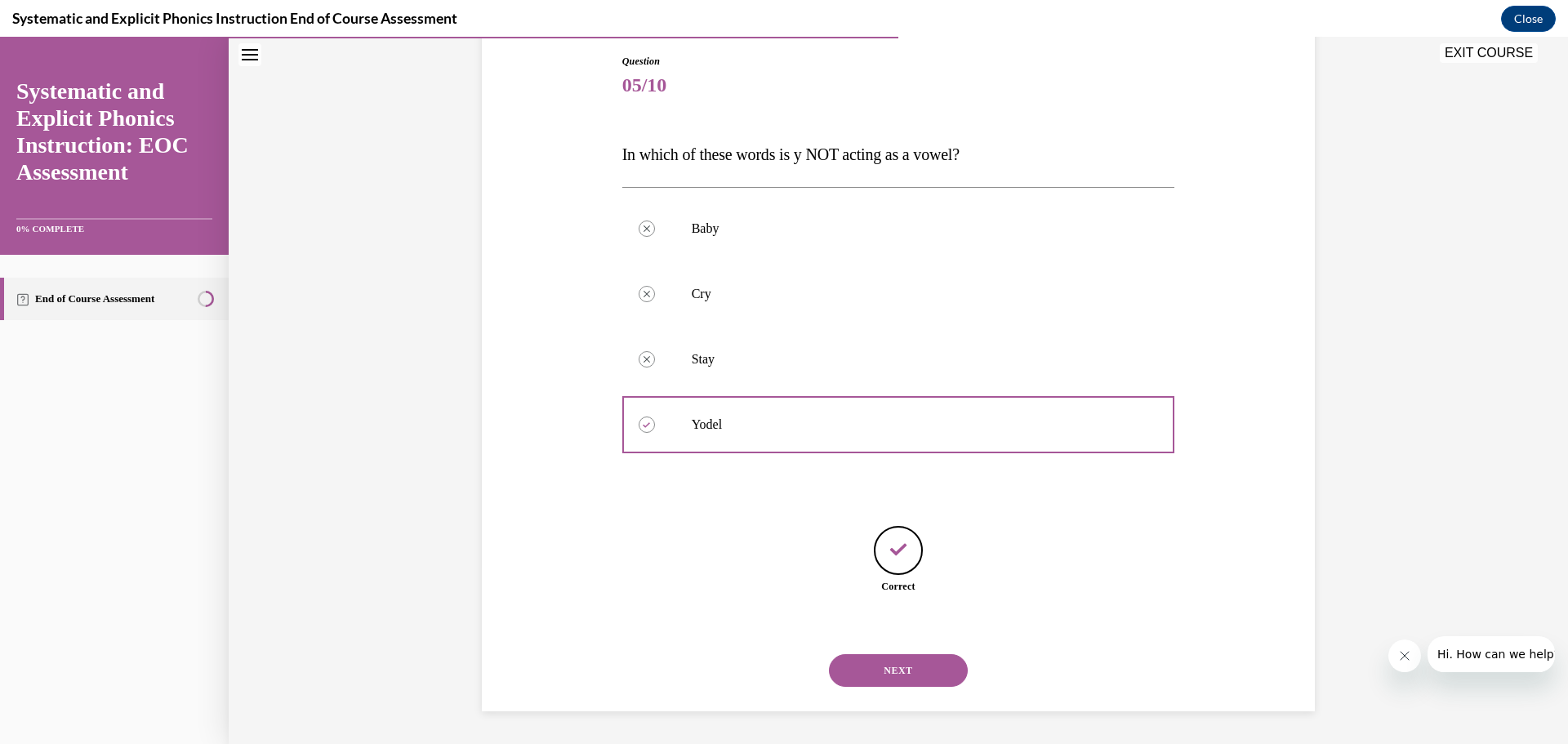
click at [900, 665] on button "NEXT" at bounding box center [898, 670] width 139 height 33
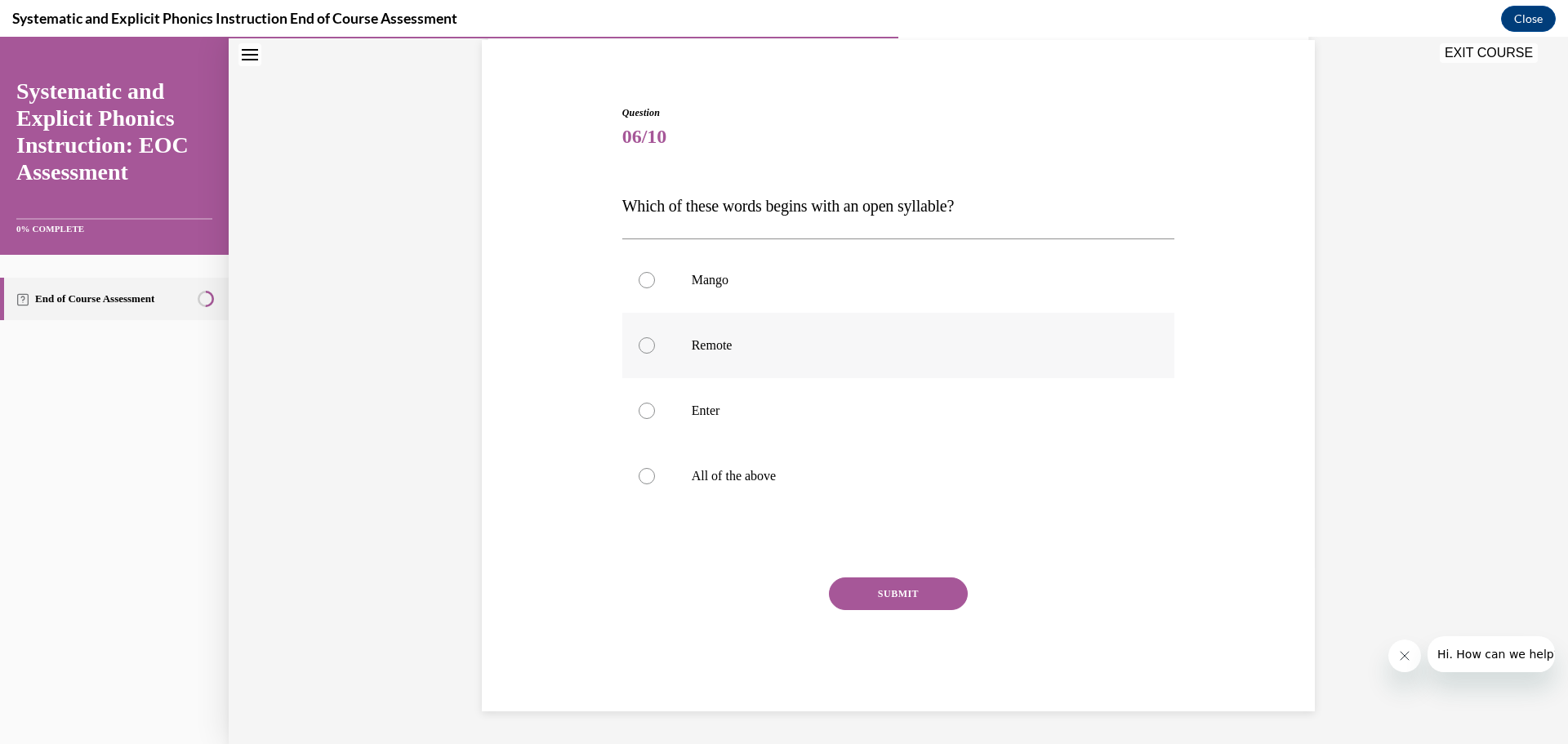
click at [649, 354] on div at bounding box center [898, 346] width 553 height 65
click at [892, 593] on button "SUBMIT" at bounding box center [898, 594] width 139 height 33
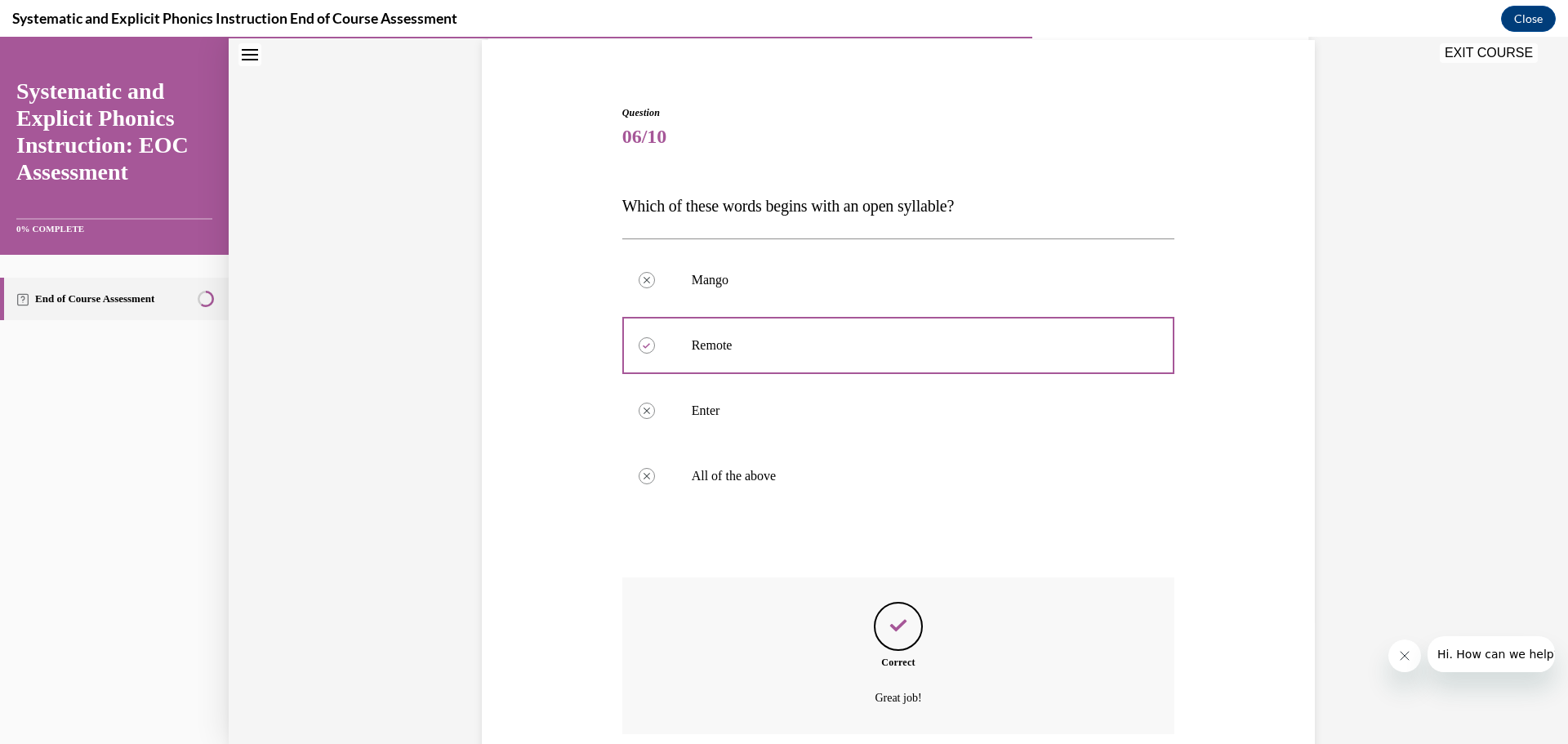
scroll to position [254, 0]
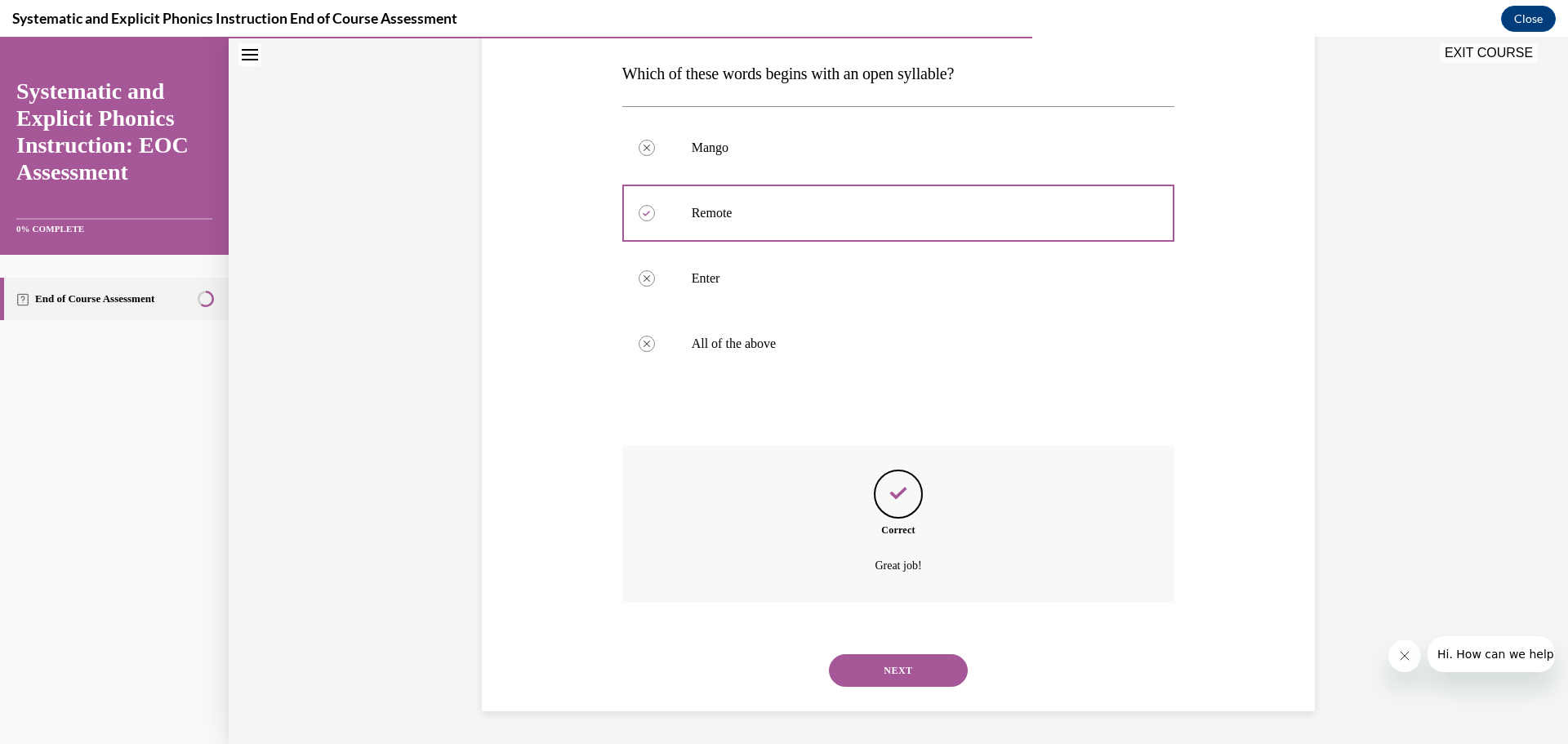
click at [902, 665] on button "NEXT" at bounding box center [898, 670] width 139 height 33
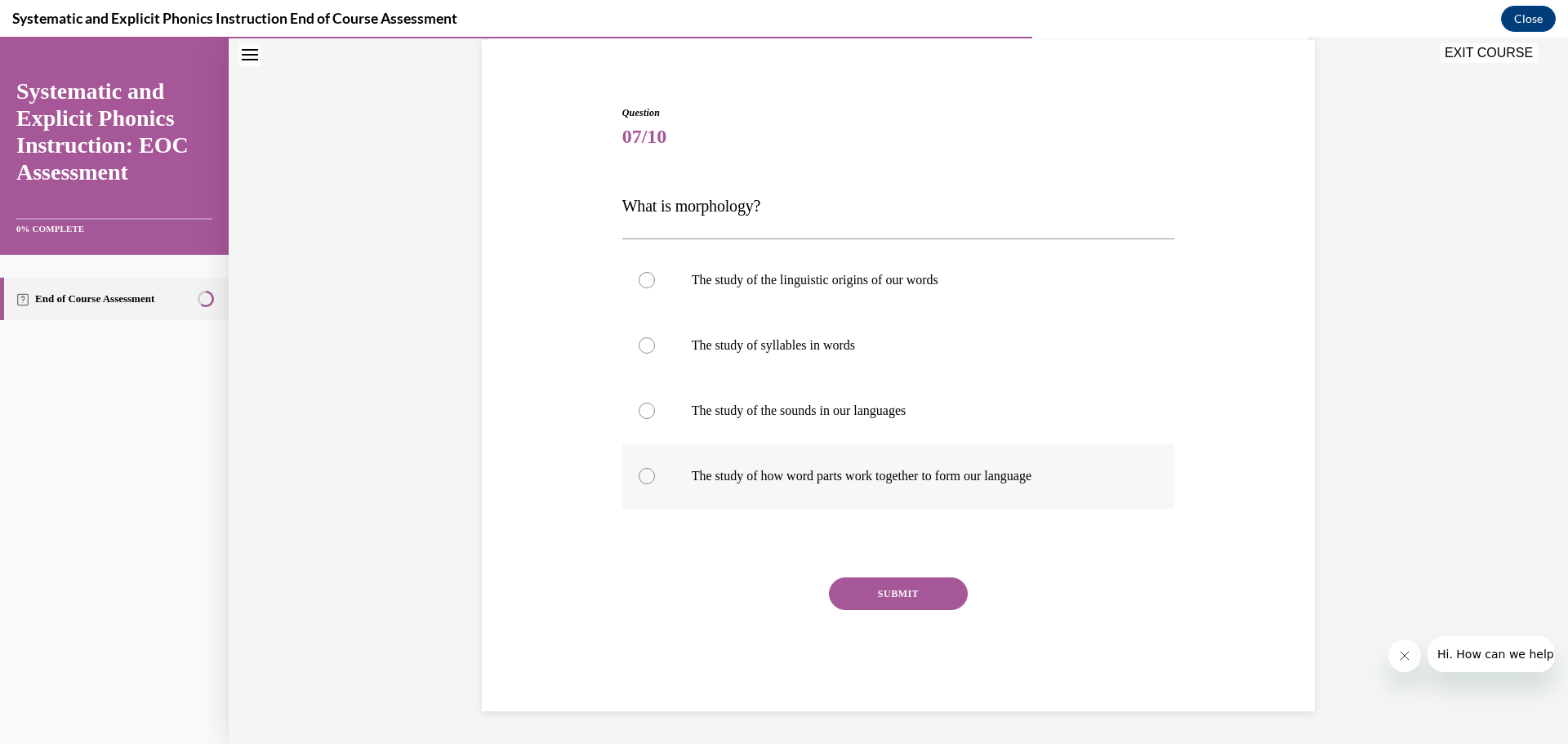
click at [828, 478] on p "The study of how word parts work together to form our language" at bounding box center [912, 476] width 442 height 16
click at [863, 598] on button "SUBMIT" at bounding box center [898, 594] width 139 height 33
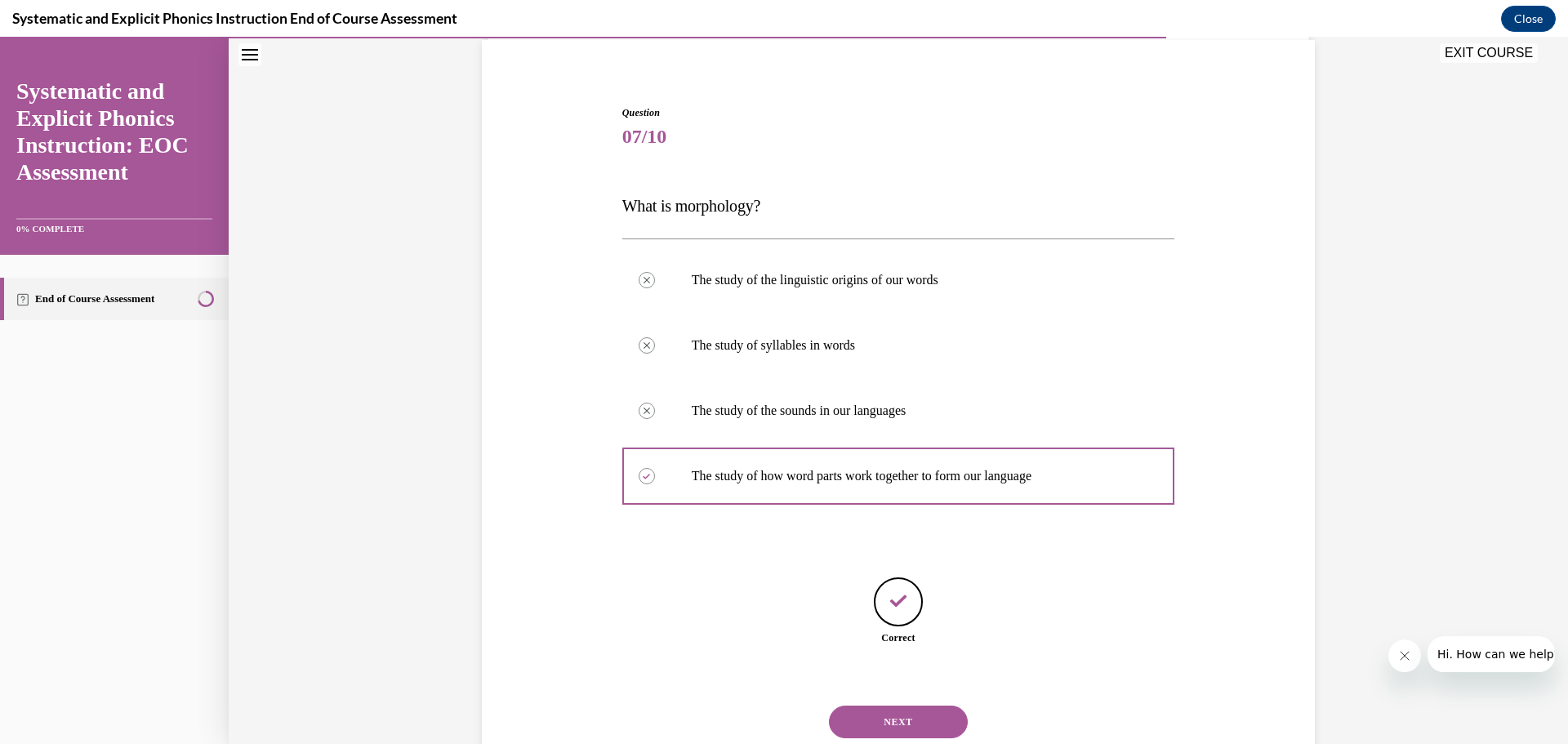
scroll to position [173, 0]
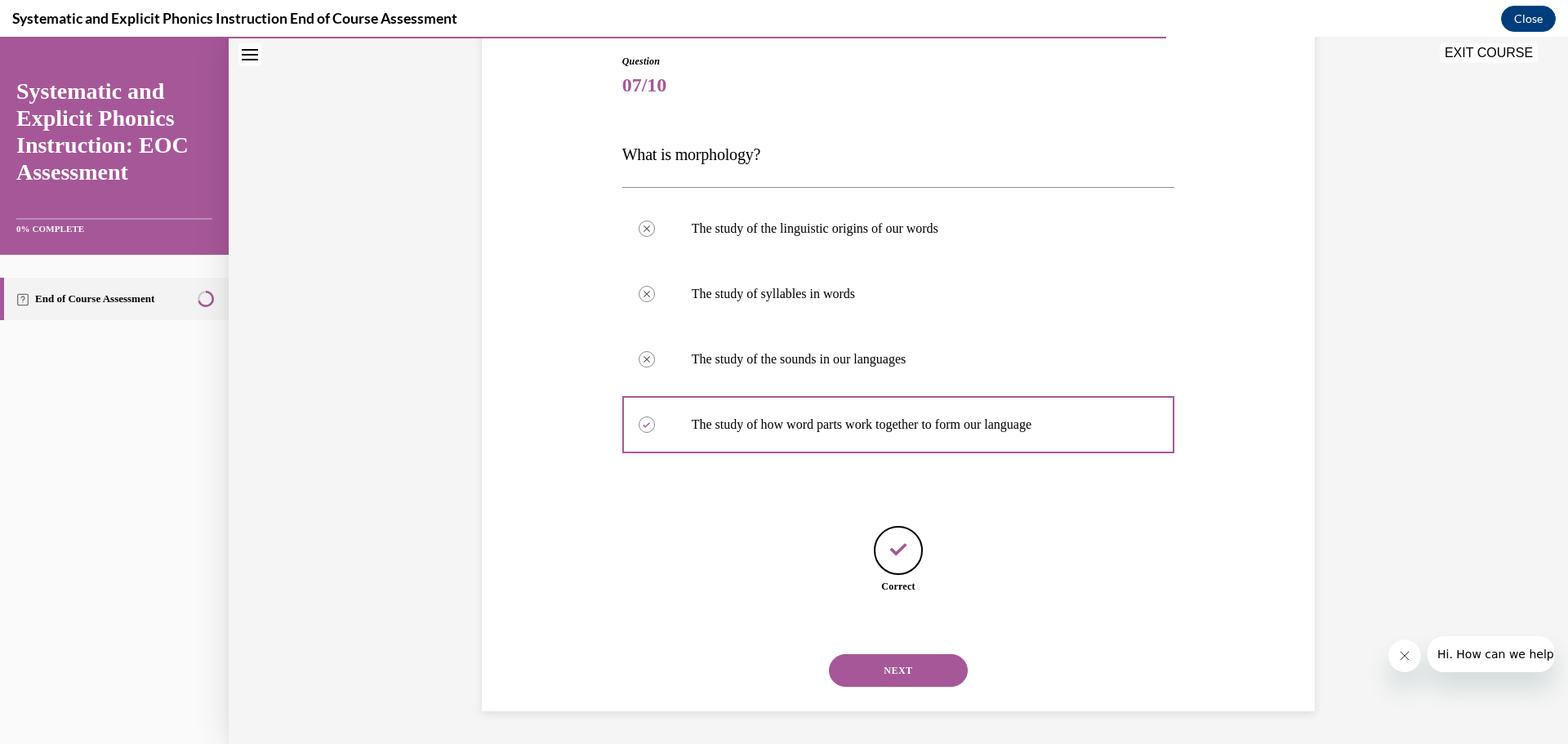
click at [898, 674] on button "NEXT" at bounding box center [898, 670] width 139 height 33
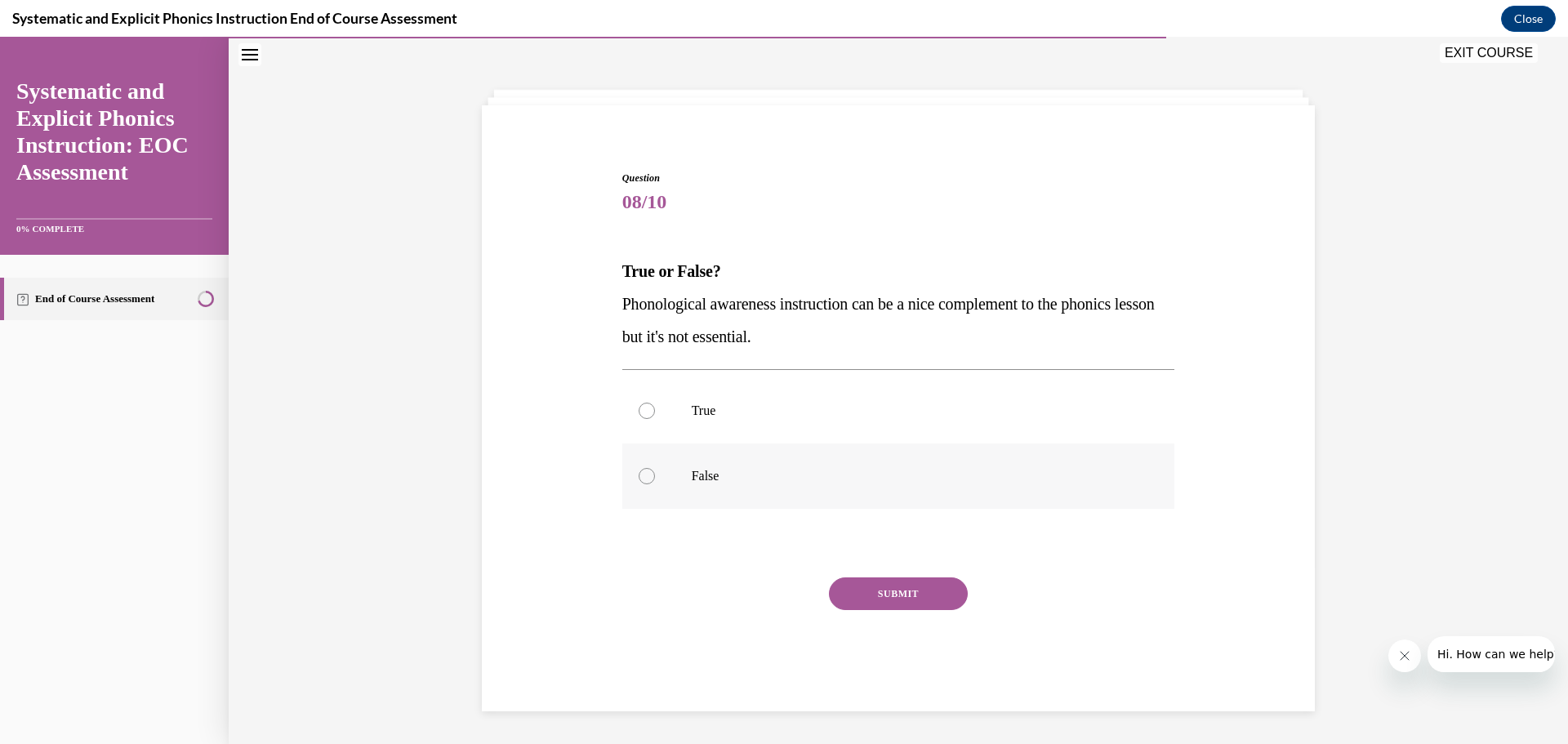
click at [639, 481] on div at bounding box center [898, 476] width 553 height 65
click at [869, 584] on button "SUBMIT" at bounding box center [898, 594] width 139 height 33
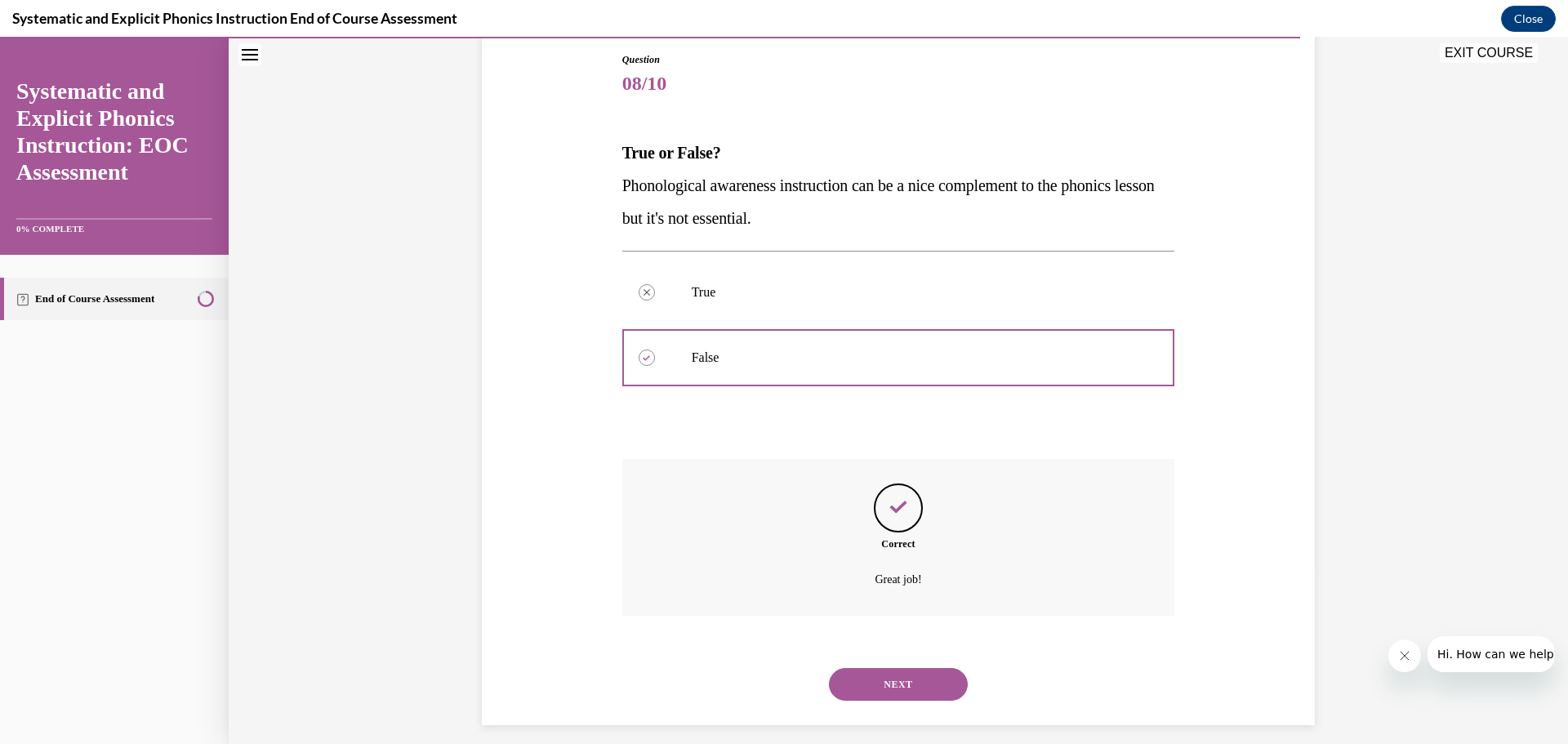
scroll to position [189, 0]
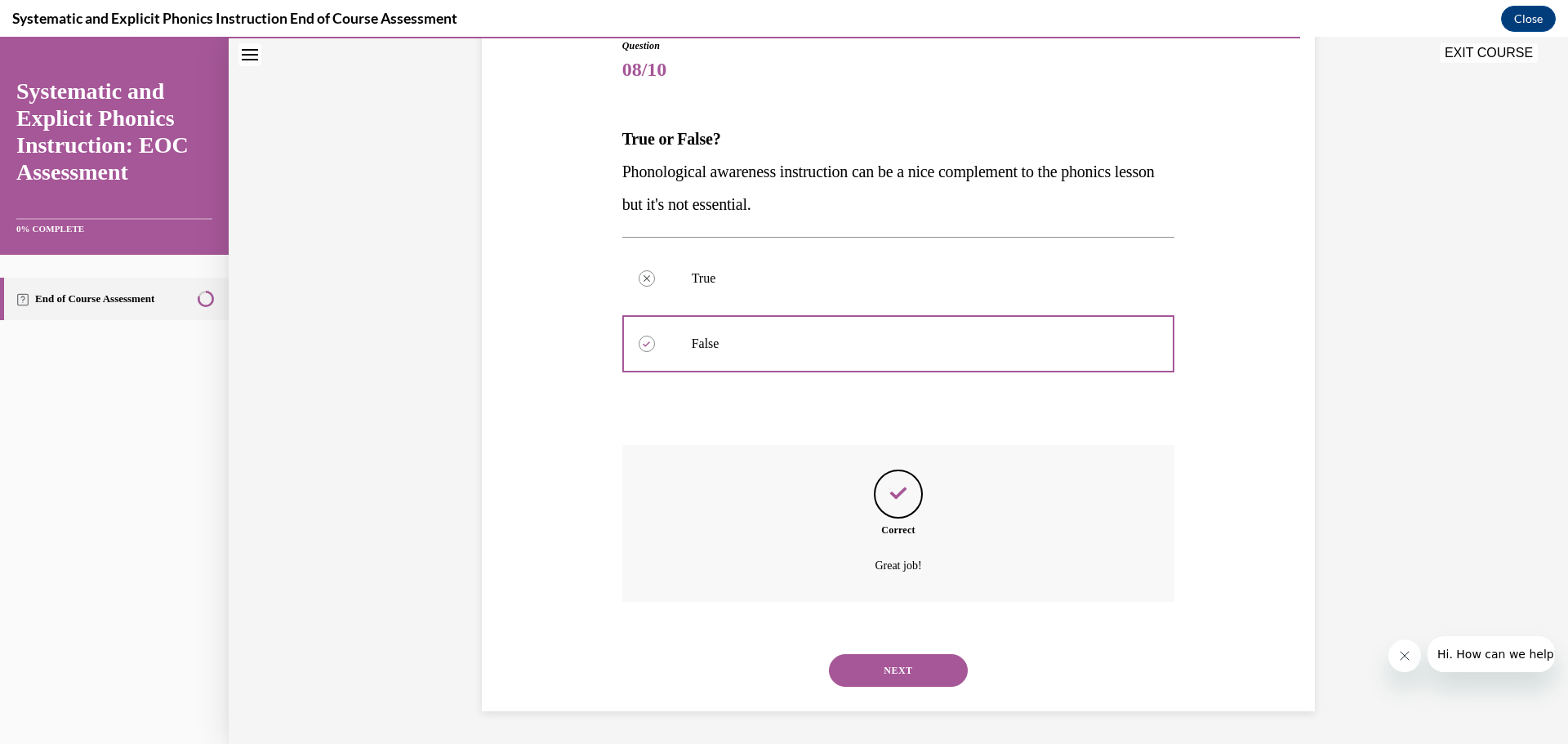
click at [916, 672] on button "NEXT" at bounding box center [898, 670] width 139 height 33
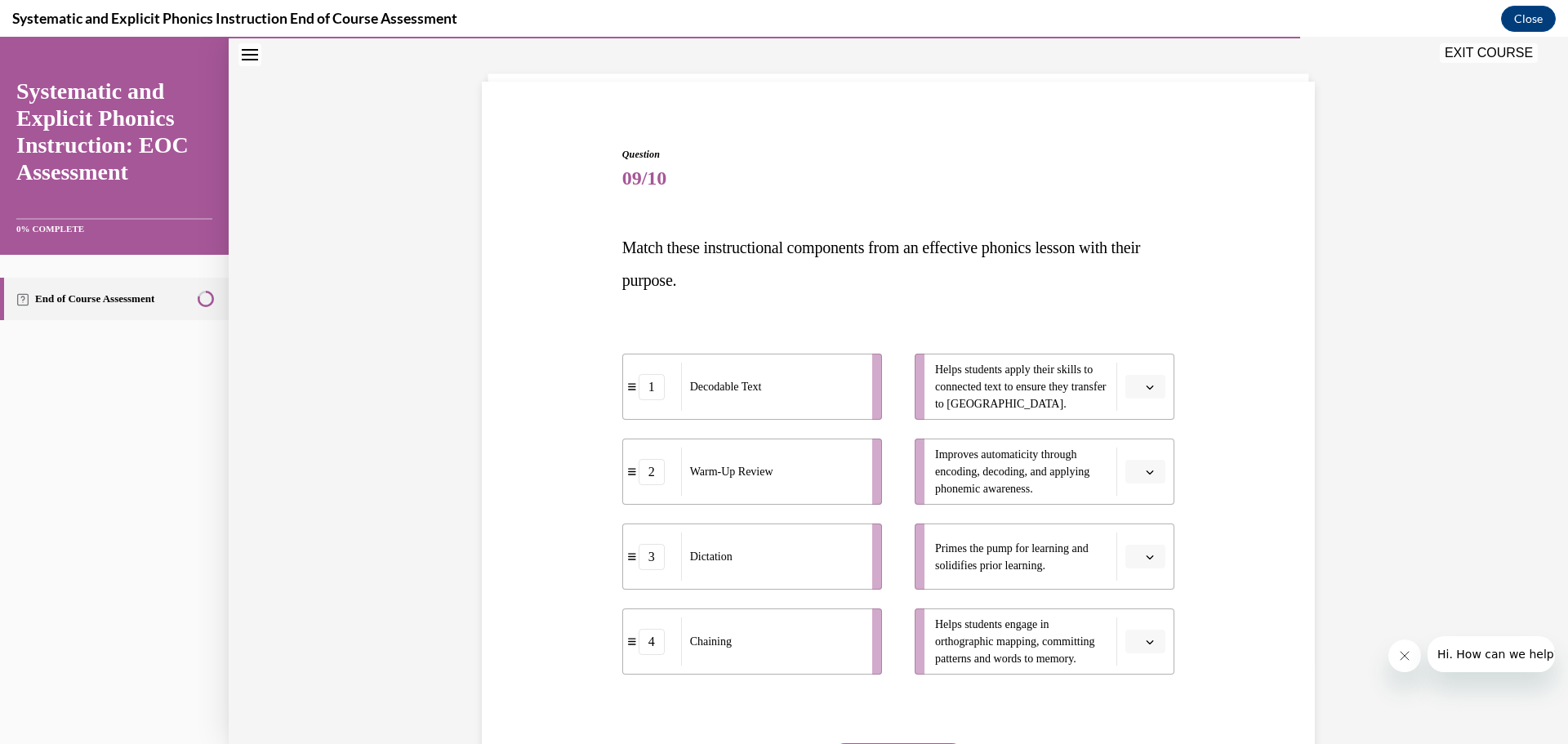
scroll to position [85, 0]
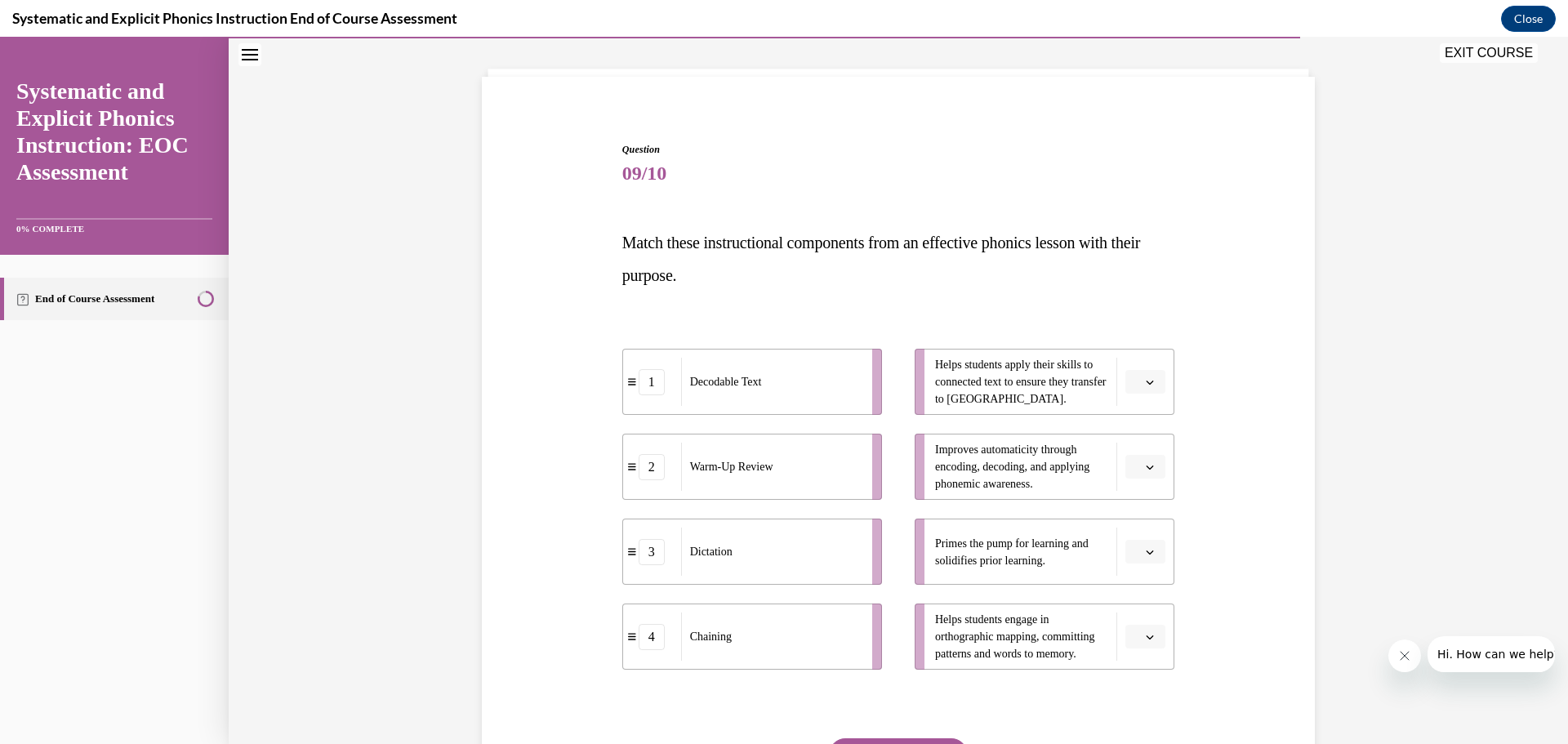
click at [1140, 549] on span "Please select an option" at bounding box center [1137, 552] width 6 height 16
click at [1141, 651] on span "2" at bounding box center [1138, 654] width 6 height 13
click at [1143, 642] on button "button" at bounding box center [1146, 637] width 40 height 24
click at [1146, 575] on div "3" at bounding box center [1143, 568] width 41 height 33
click at [1140, 381] on span "Please select an option" at bounding box center [1137, 382] width 6 height 16
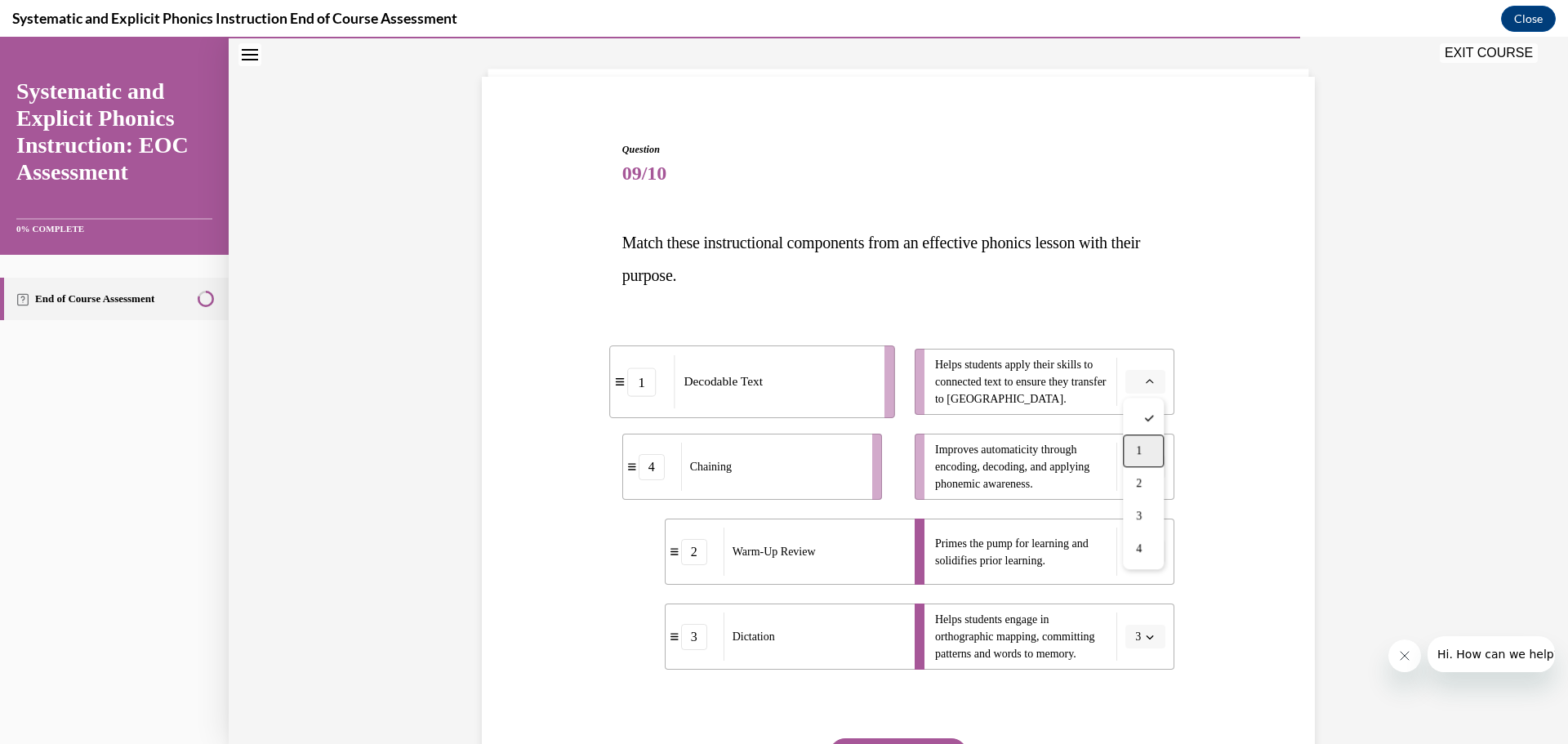
click at [1141, 448] on span "1" at bounding box center [1138, 451] width 6 height 13
click at [1144, 469] on span "button" at bounding box center [1150, 468] width 12 height 12
click at [1140, 634] on span "4" at bounding box center [1138, 634] width 6 height 13
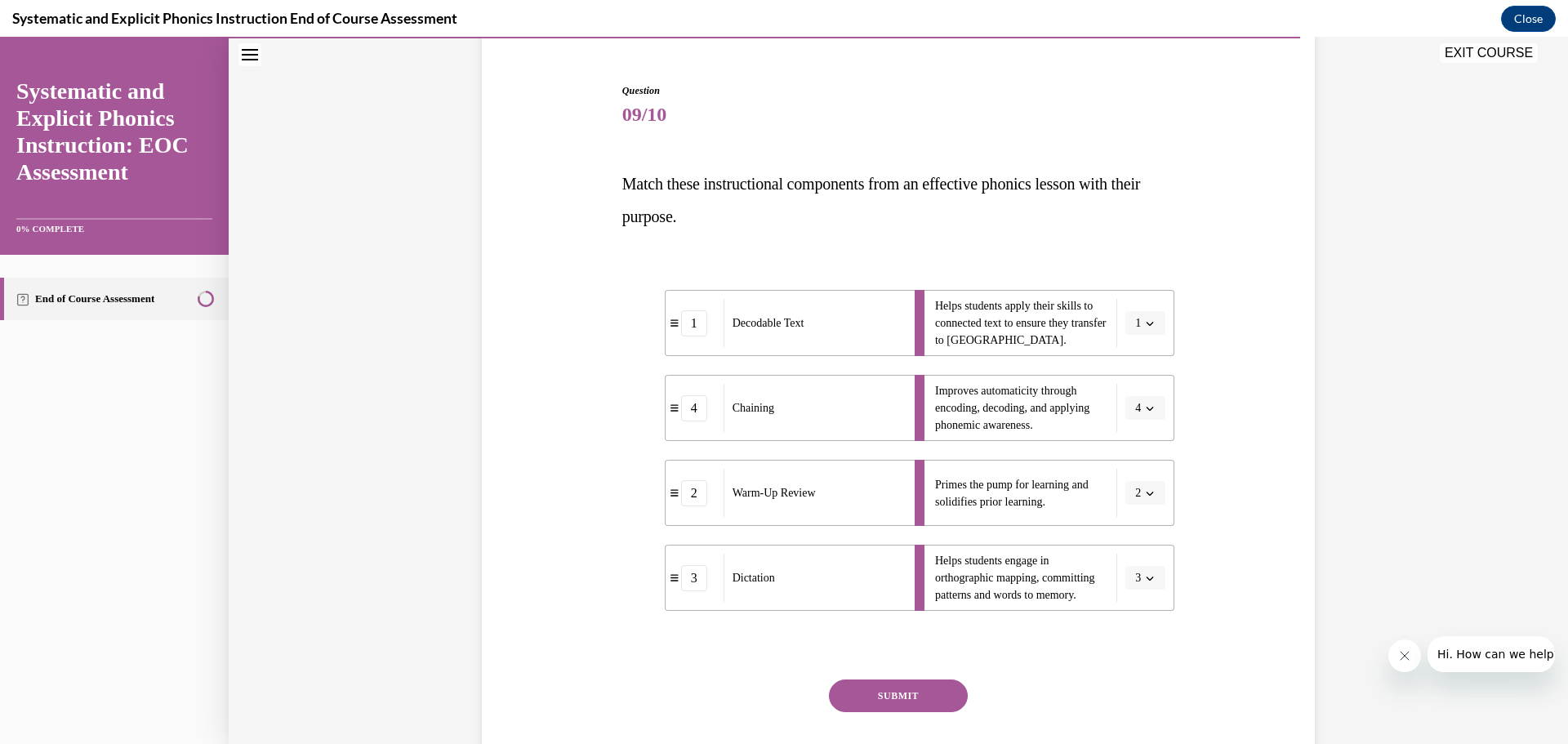
click at [900, 689] on button "SUBMIT" at bounding box center [898, 696] width 139 height 33
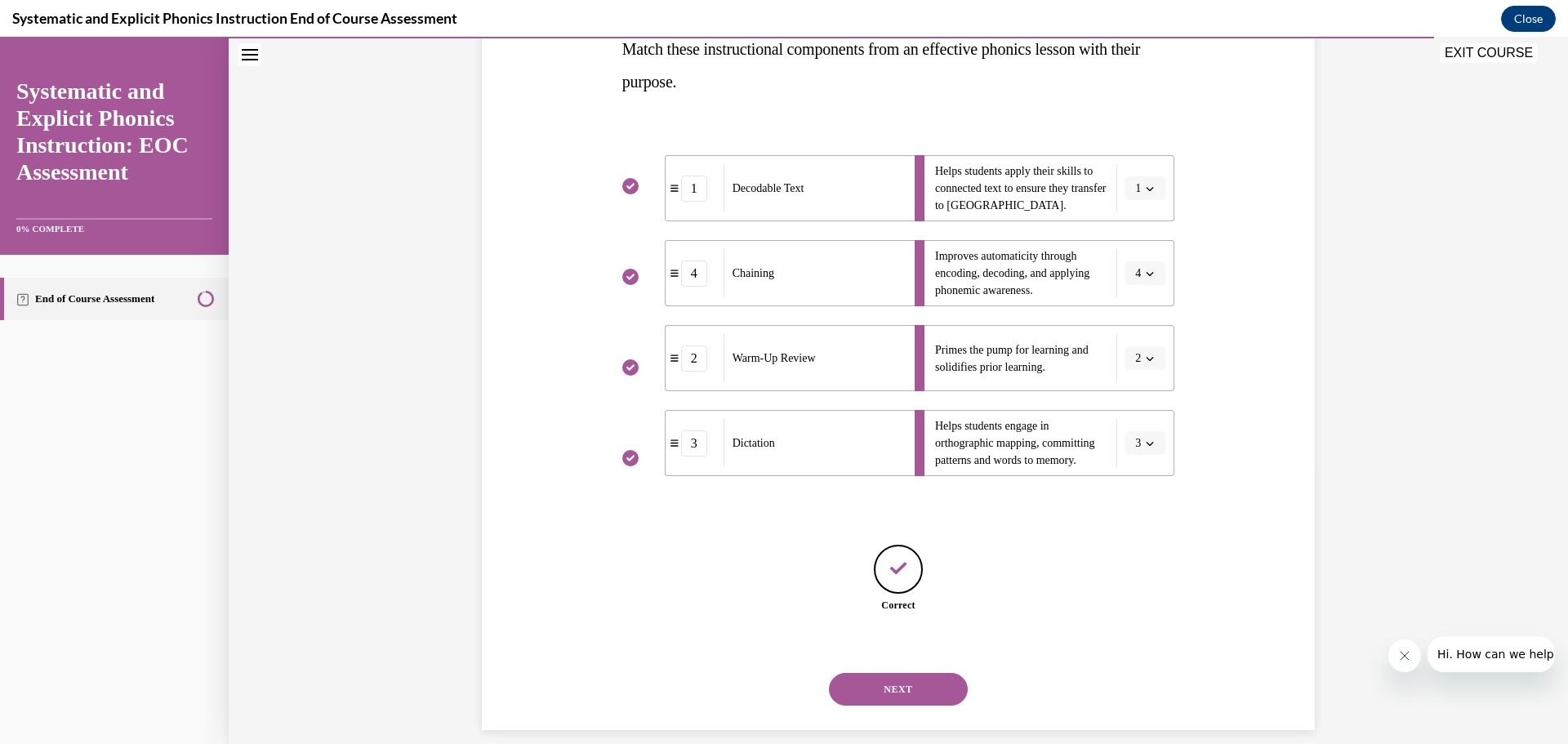
scroll to position [297, 0]
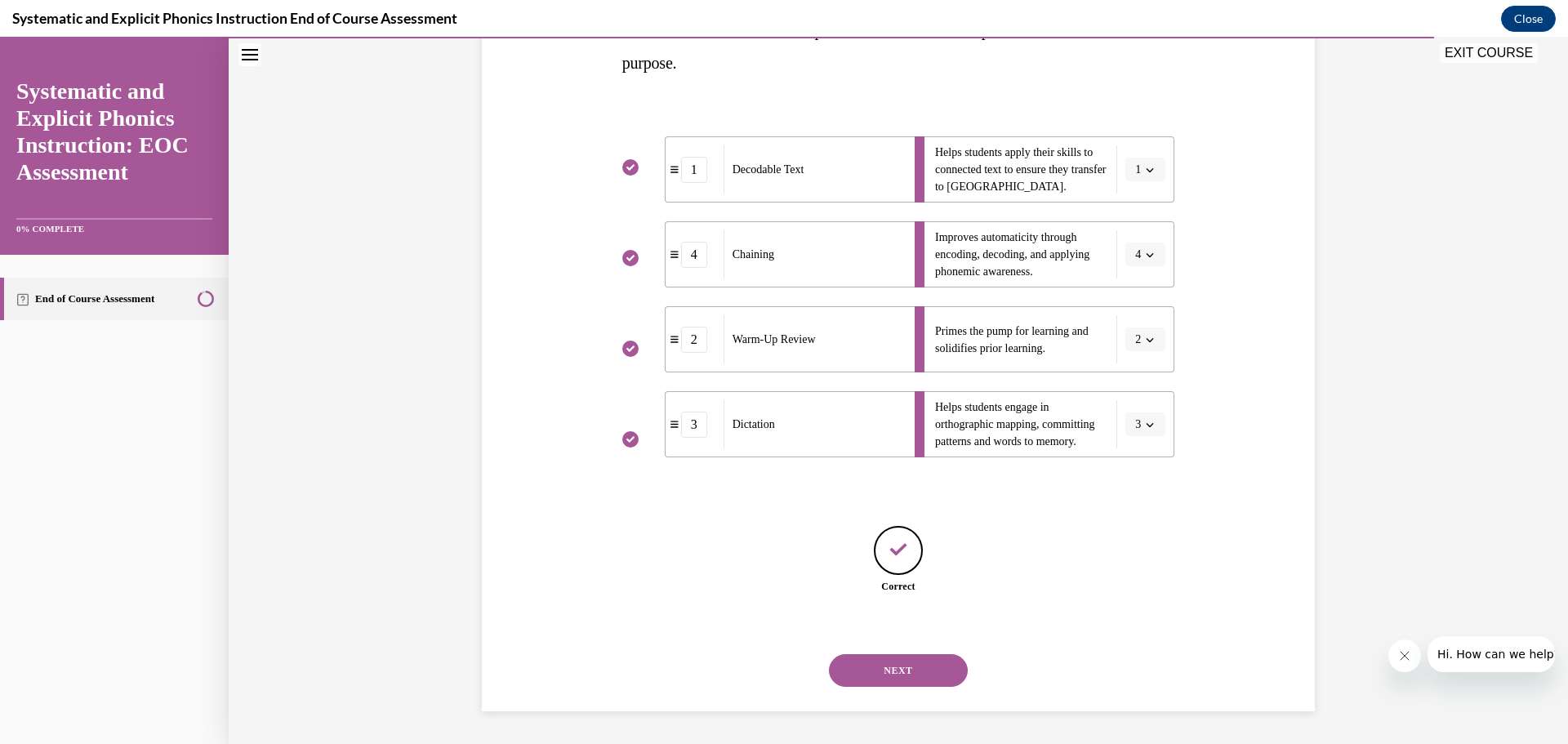
click at [905, 679] on button "NEXT" at bounding box center [898, 670] width 139 height 33
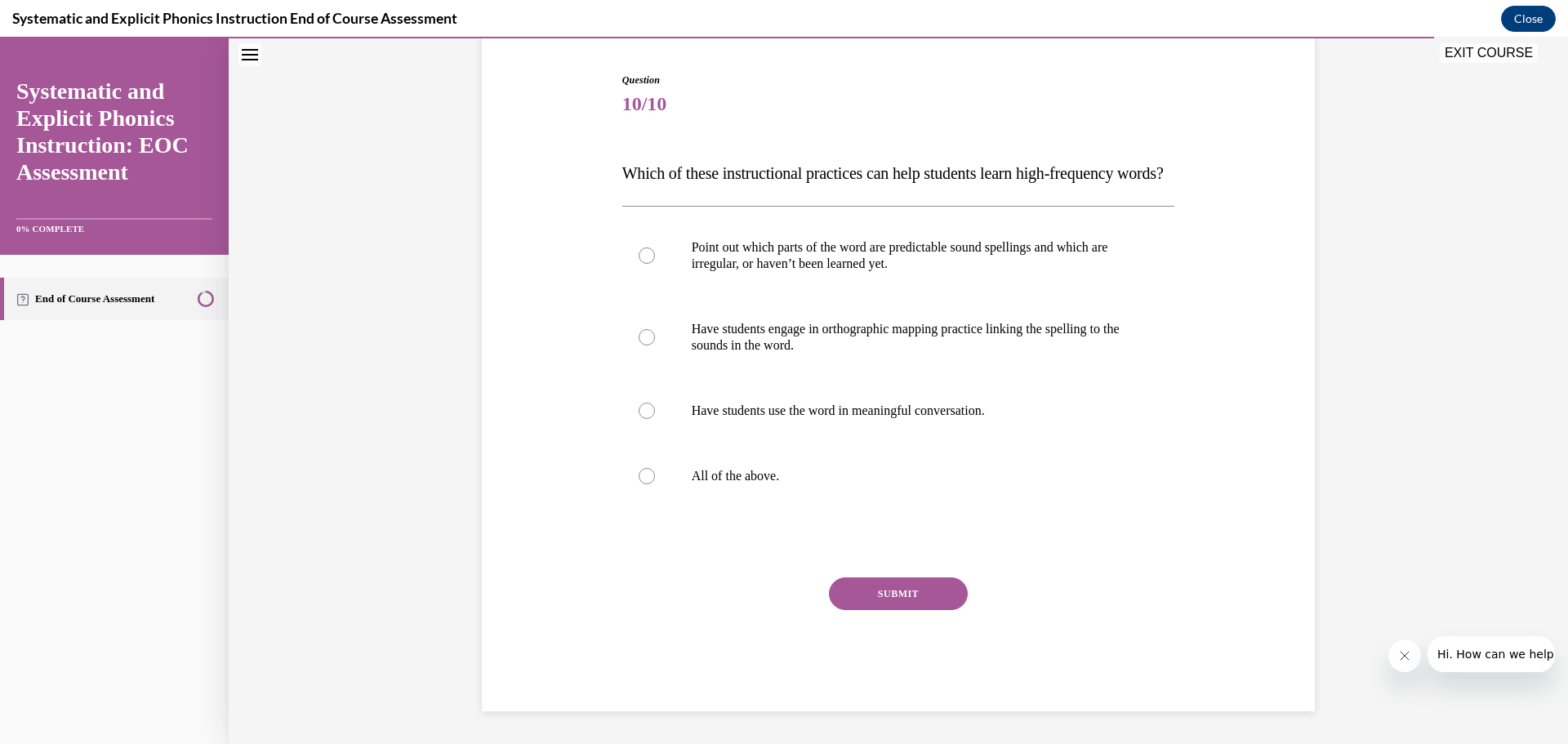
scroll to position [182, 0]
click at [640, 479] on div at bounding box center [646, 476] width 16 height 16
click at [896, 608] on button "SUBMIT" at bounding box center [898, 594] width 139 height 33
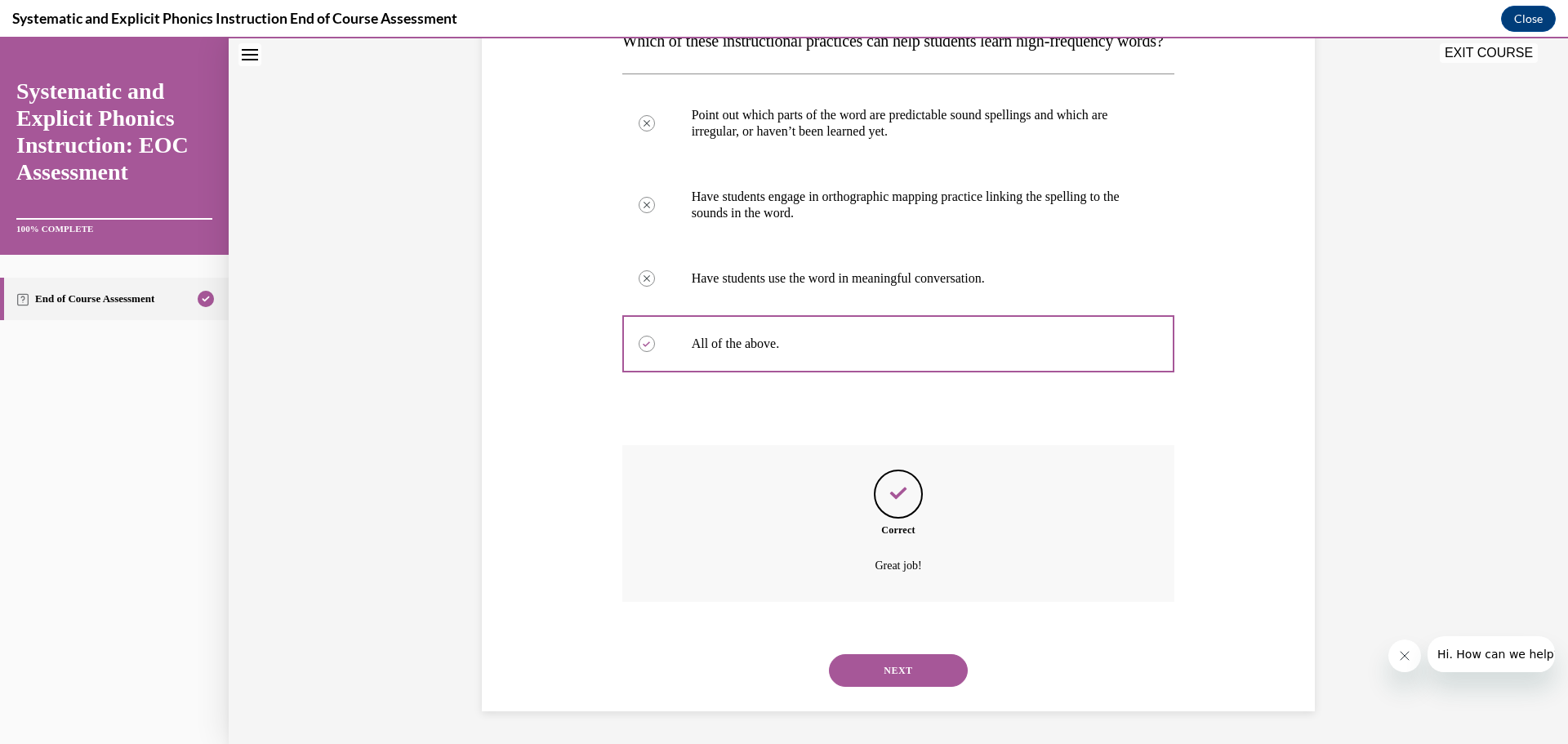
scroll to position [319, 0]
click at [900, 663] on button "NEXT" at bounding box center [898, 670] width 139 height 33
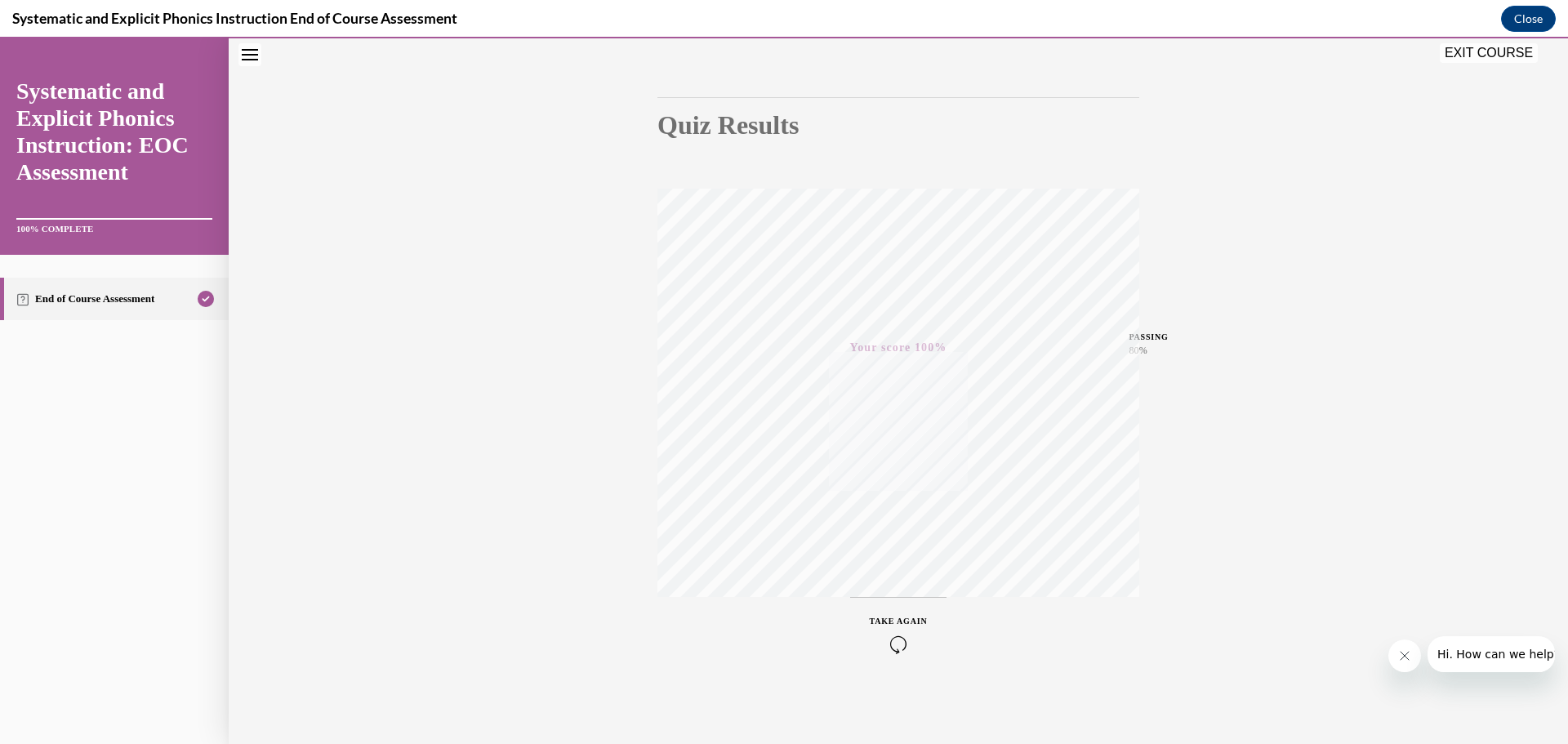
click at [1464, 54] on button "EXIT COURSE" at bounding box center [1488, 53] width 98 height 19
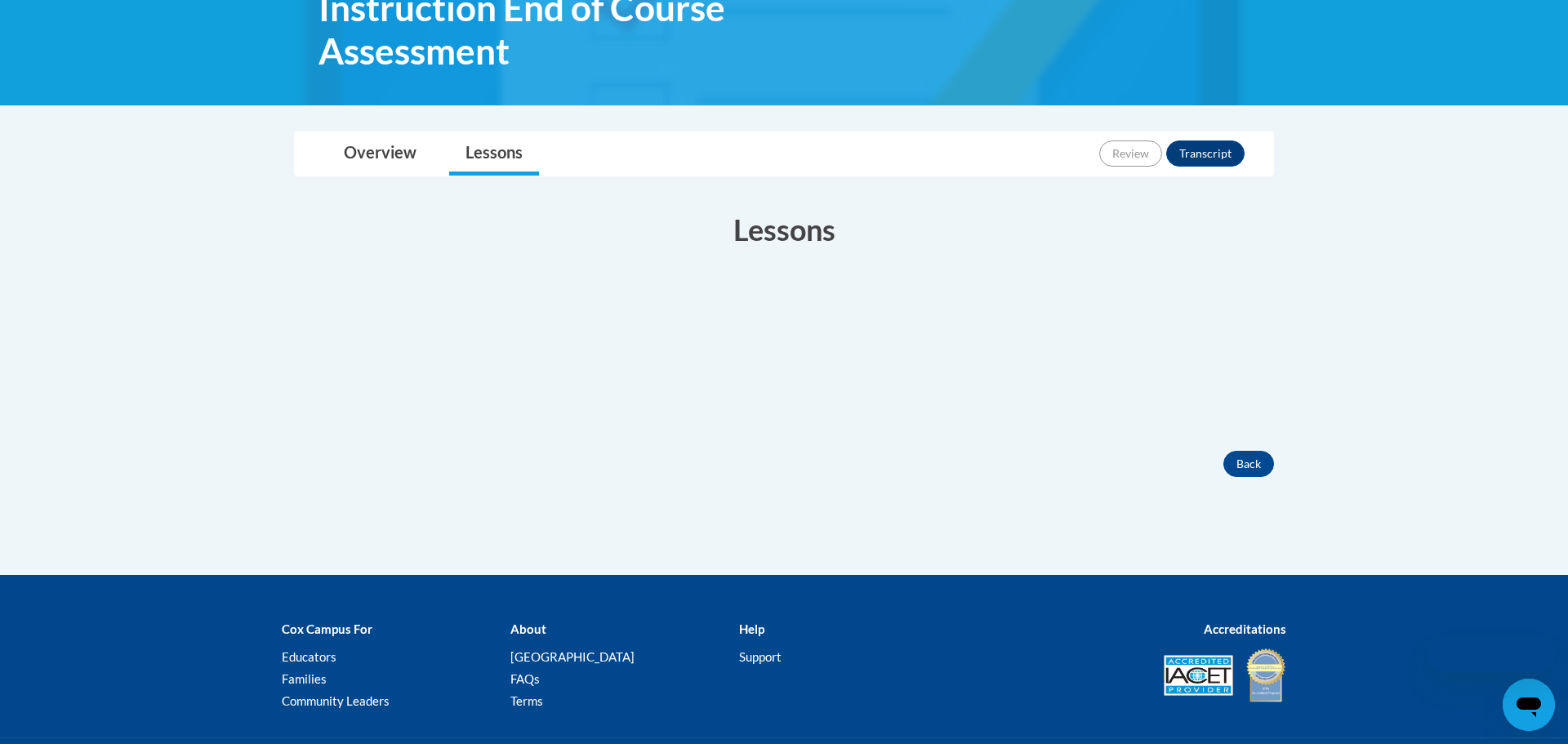
scroll to position [128, 0]
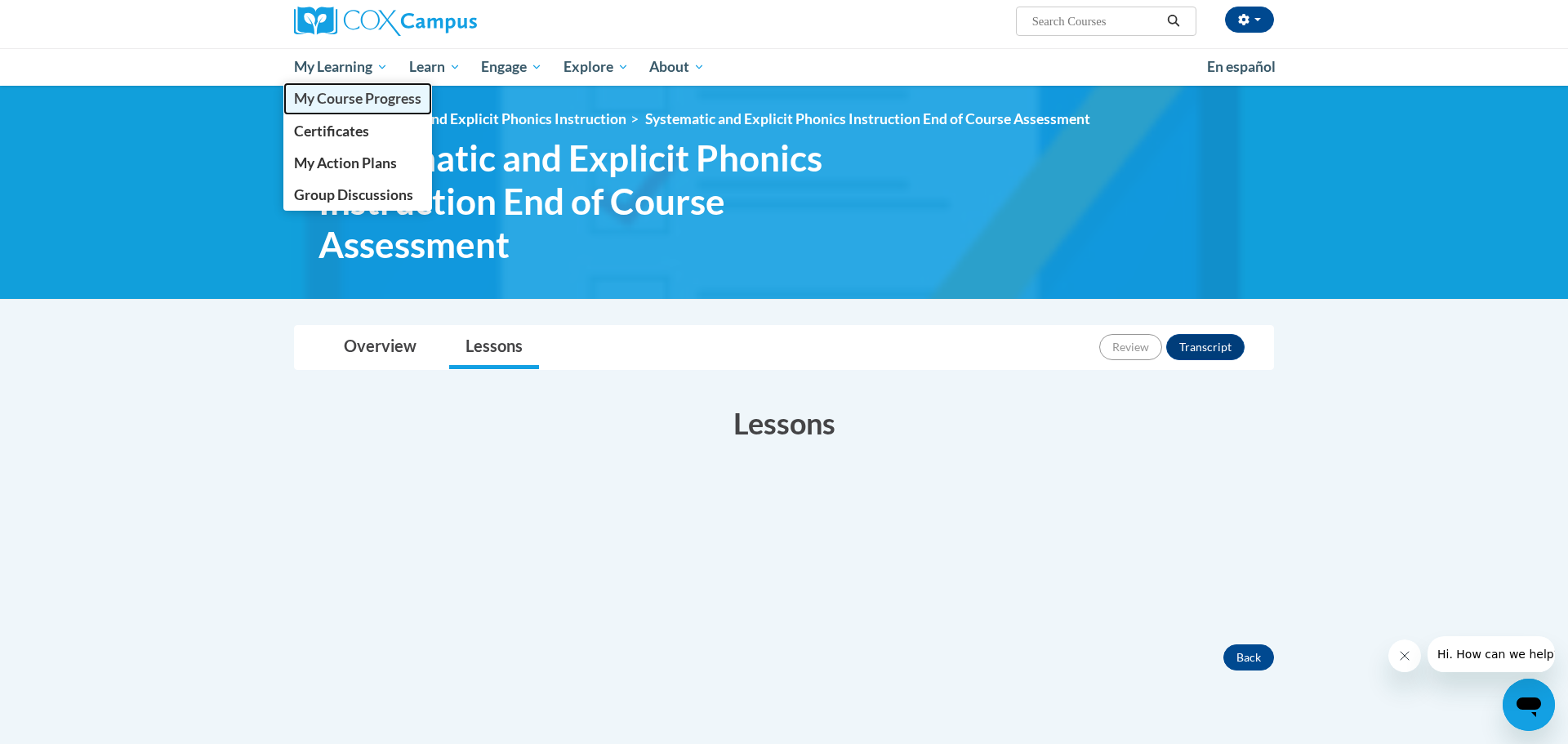
click at [363, 97] on span "My Course Progress" at bounding box center [358, 98] width 128 height 17
